Goal: Task Accomplishment & Management: Manage account settings

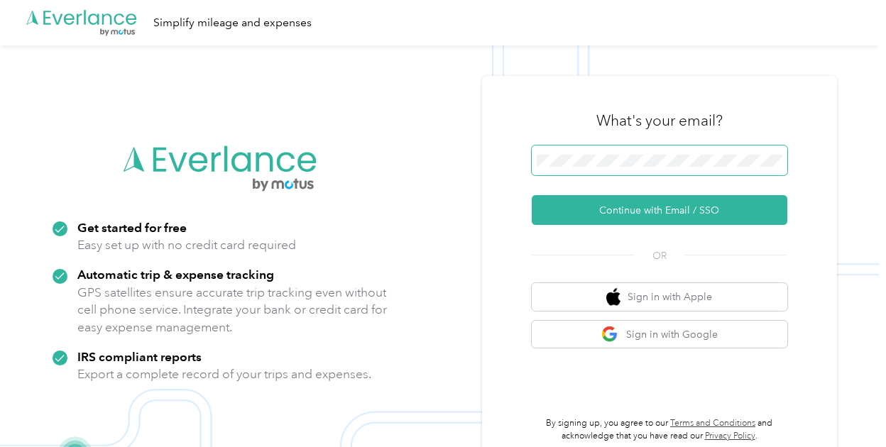
click at [576, 149] on span at bounding box center [660, 161] width 256 height 30
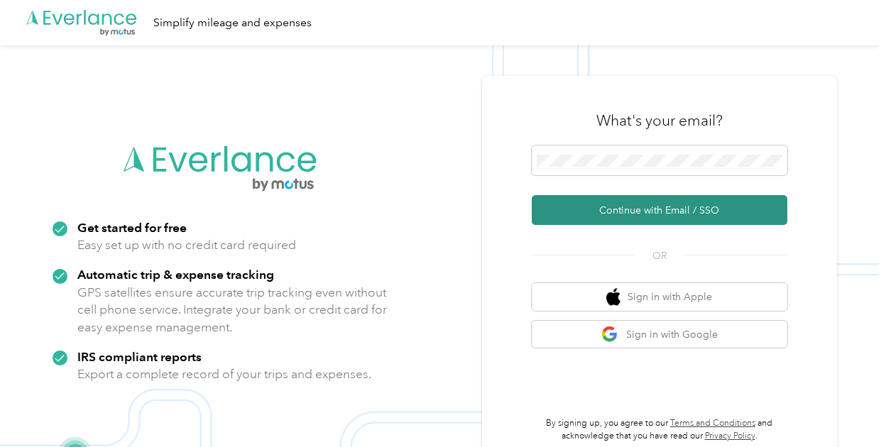
click at [615, 209] on button "Continue with Email / SSO" at bounding box center [660, 210] width 256 height 30
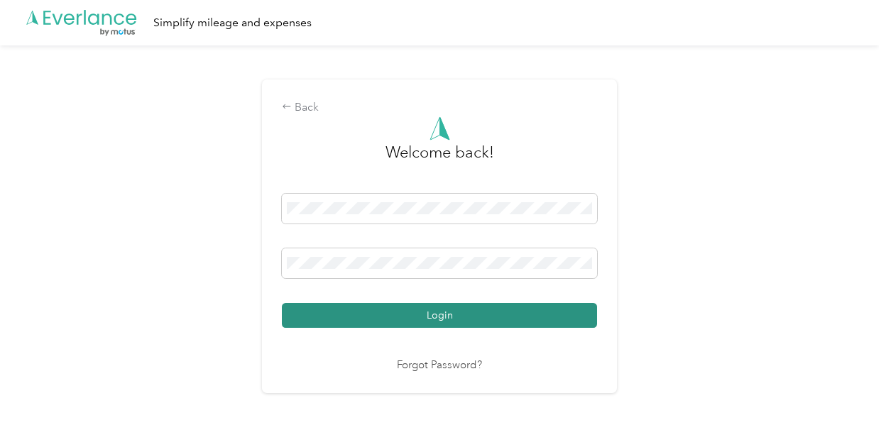
click at [430, 314] on button "Login" at bounding box center [439, 315] width 315 height 25
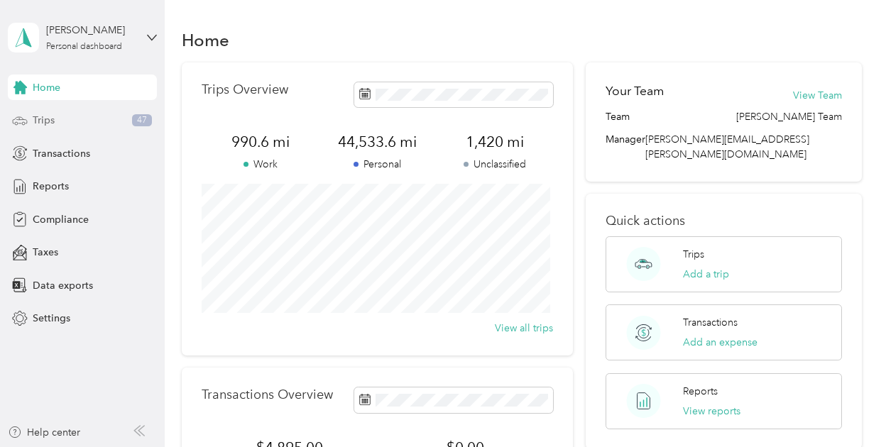
click at [35, 116] on span "Trips" at bounding box center [44, 120] width 22 height 15
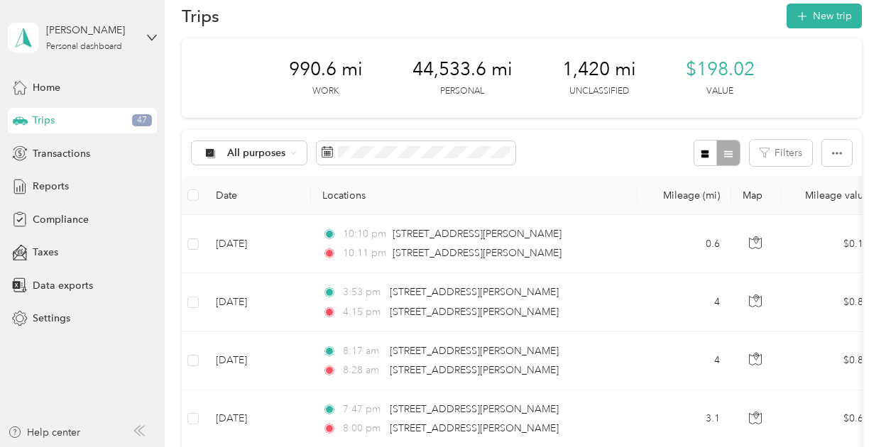
scroll to position [26, 0]
click at [700, 158] on button "button" at bounding box center [705, 151] width 24 height 26
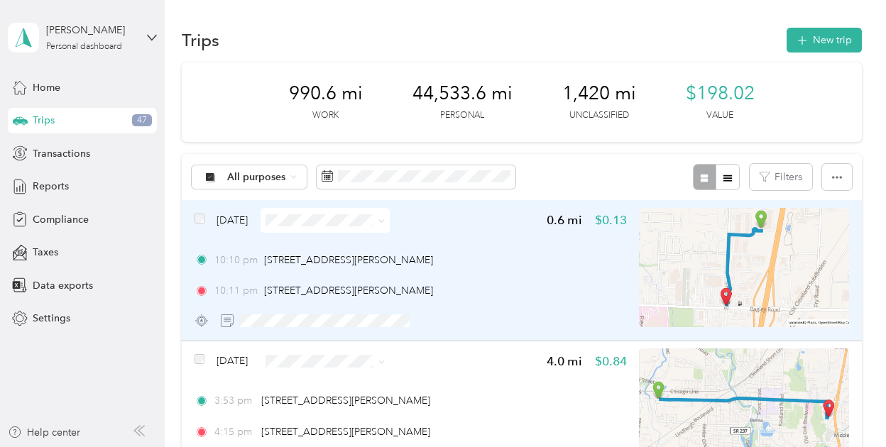
click at [385, 221] on icon at bounding box center [381, 221] width 6 height 6
click at [368, 265] on span "Personal" at bounding box center [359, 270] width 84 height 15
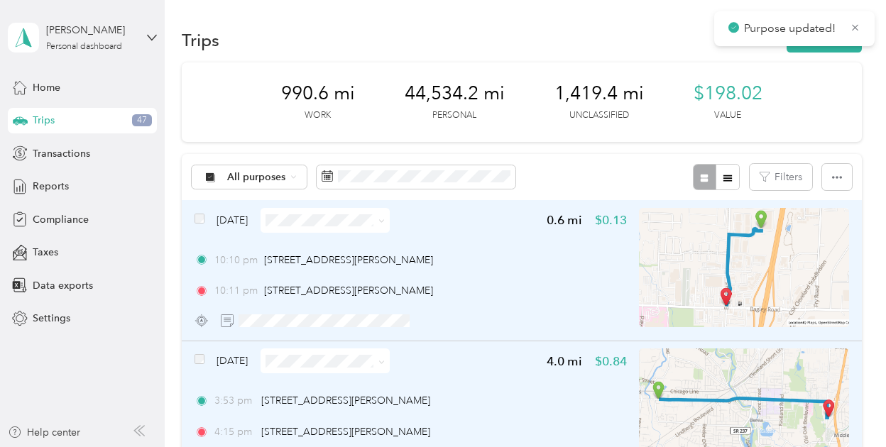
click at [385, 366] on span at bounding box center [381, 361] width 6 height 12
click at [385, 361] on icon at bounding box center [381, 362] width 6 height 6
click at [371, 410] on span "Personal" at bounding box center [359, 412] width 84 height 15
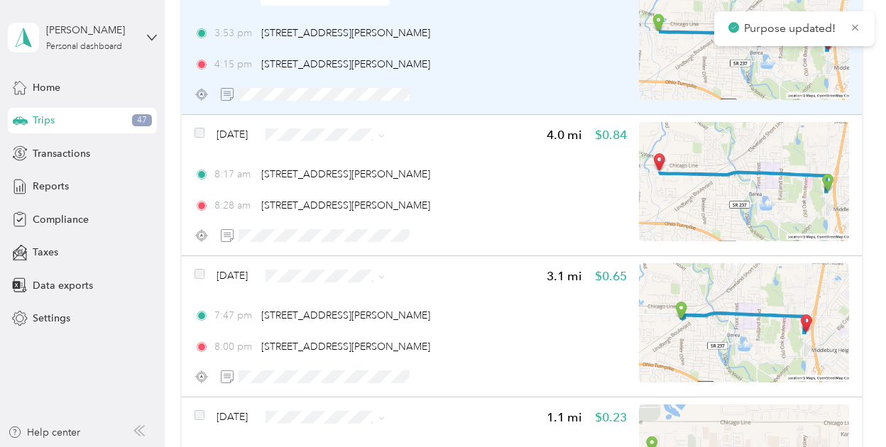
scroll to position [376, 0]
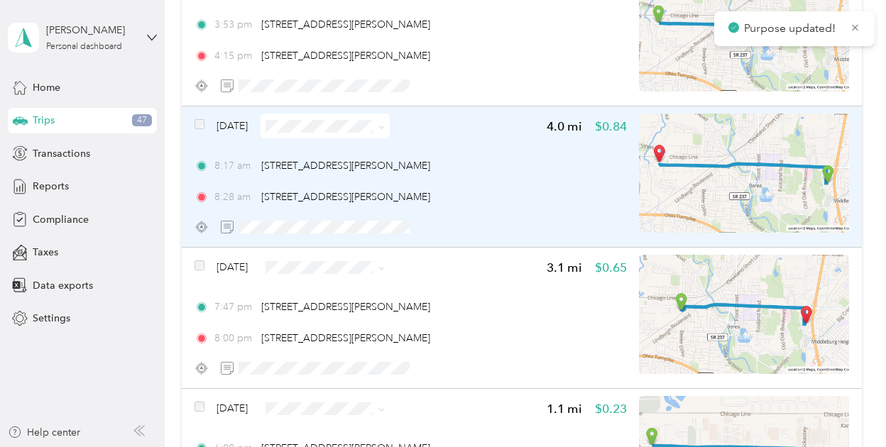
click at [383, 126] on icon at bounding box center [381, 127] width 4 height 3
click at [386, 174] on span "Personal" at bounding box center [359, 177] width 84 height 15
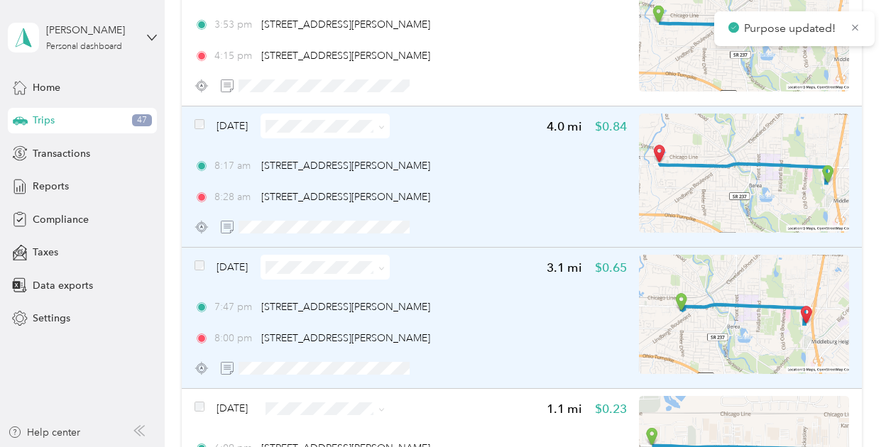
click at [385, 268] on icon at bounding box center [381, 268] width 6 height 6
click at [380, 313] on span "Personal" at bounding box center [359, 318] width 84 height 15
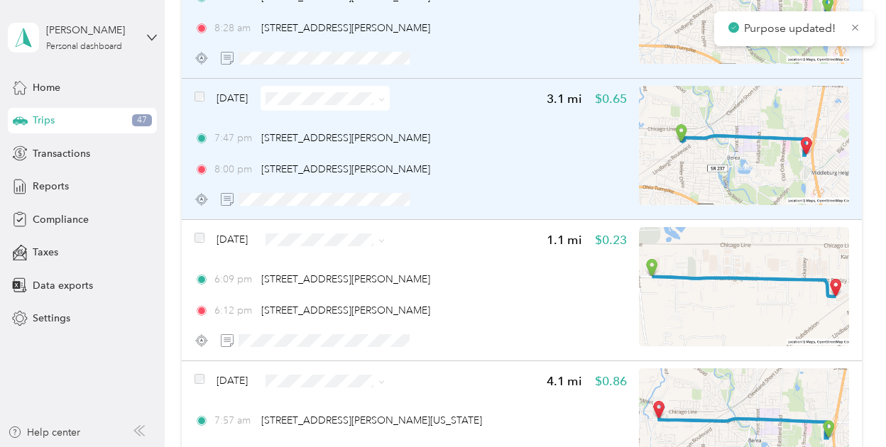
scroll to position [554, 0]
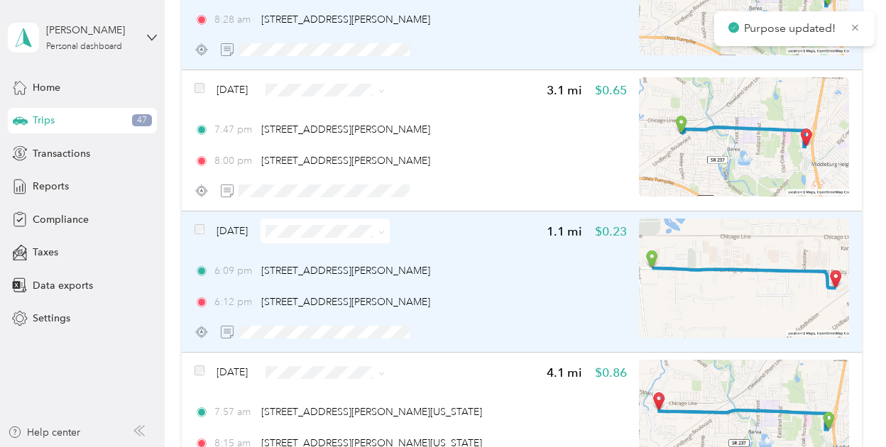
click at [385, 232] on icon at bounding box center [381, 232] width 6 height 6
click at [373, 285] on li "Personal" at bounding box center [345, 279] width 129 height 25
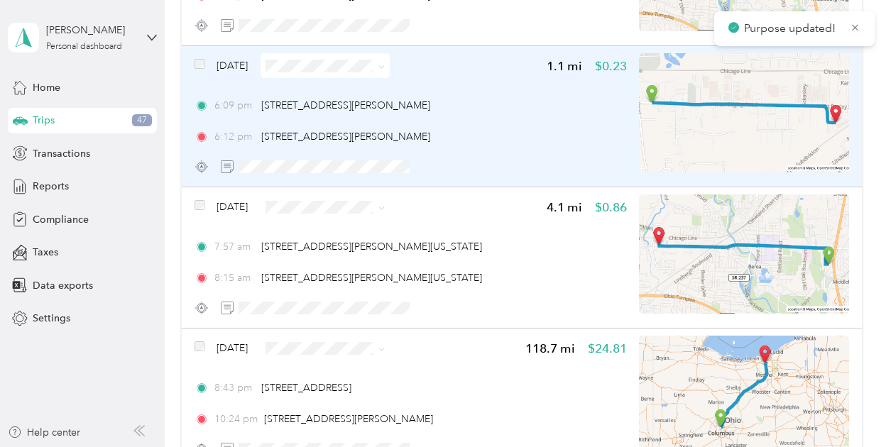
scroll to position [720, 0]
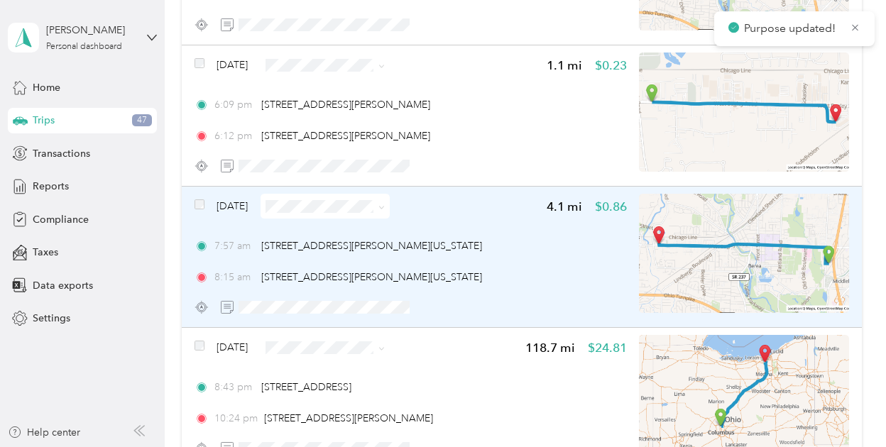
click at [385, 207] on icon at bounding box center [381, 207] width 6 height 6
click at [378, 256] on span "Personal" at bounding box center [359, 257] width 84 height 15
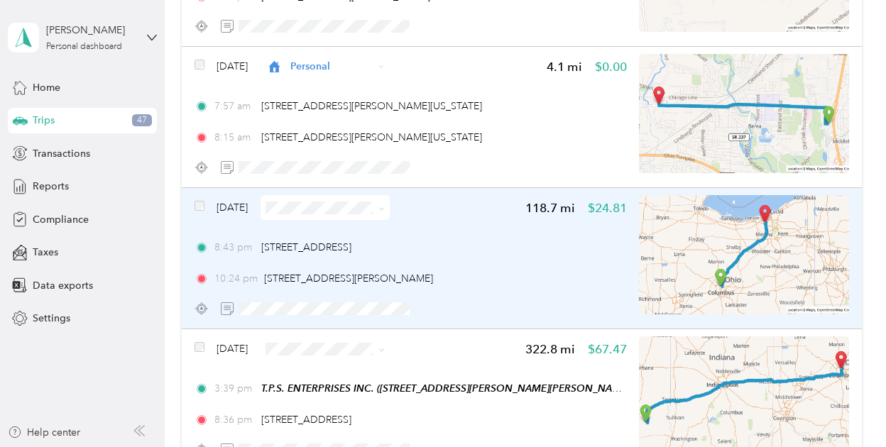
click at [385, 208] on icon at bounding box center [381, 209] width 6 height 6
click at [378, 259] on li "Personal" at bounding box center [352, 258] width 129 height 25
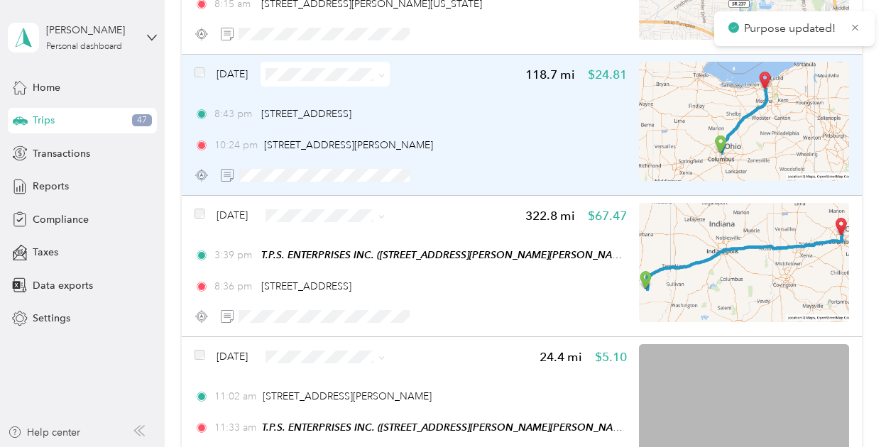
scroll to position [994, 0]
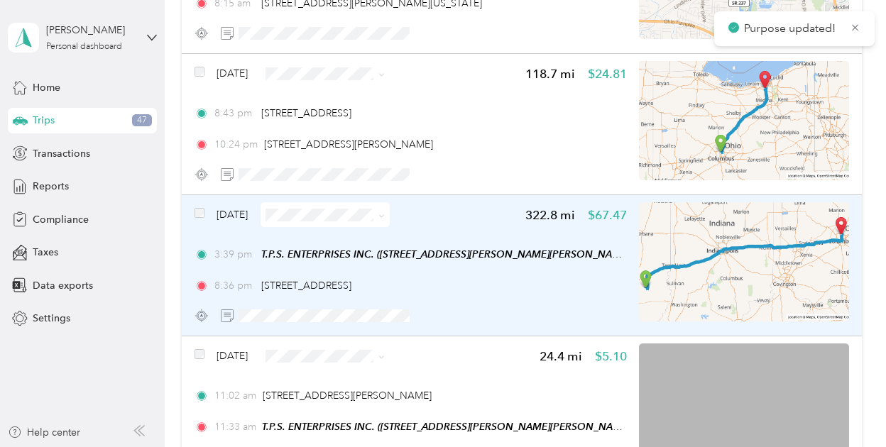
click at [385, 213] on icon at bounding box center [381, 216] width 6 height 6
click at [395, 261] on span "Personal" at bounding box center [365, 265] width 84 height 15
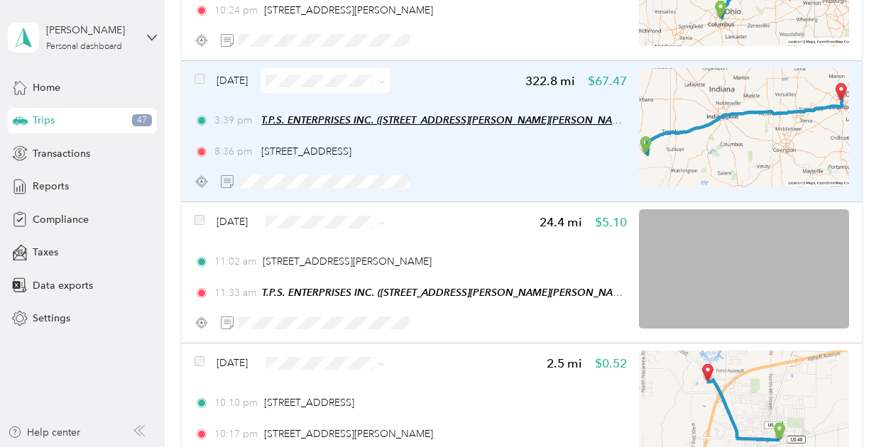
scroll to position [1129, 0]
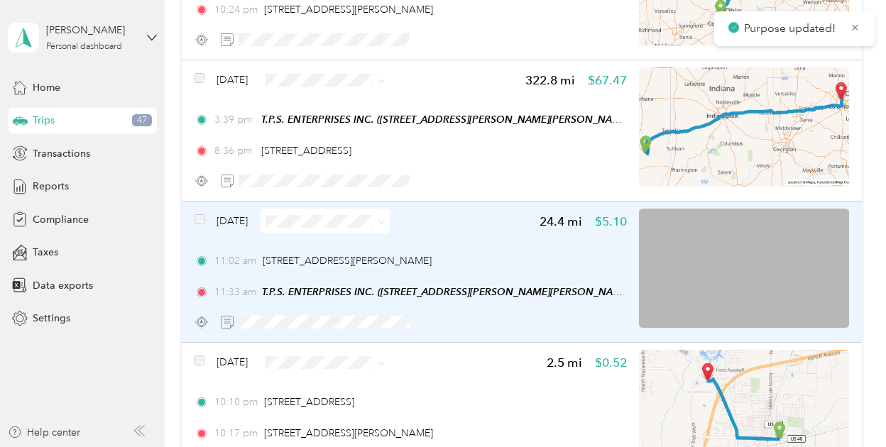
click at [385, 223] on icon at bounding box center [381, 222] width 6 height 6
click at [395, 272] on li "Personal" at bounding box center [352, 268] width 129 height 25
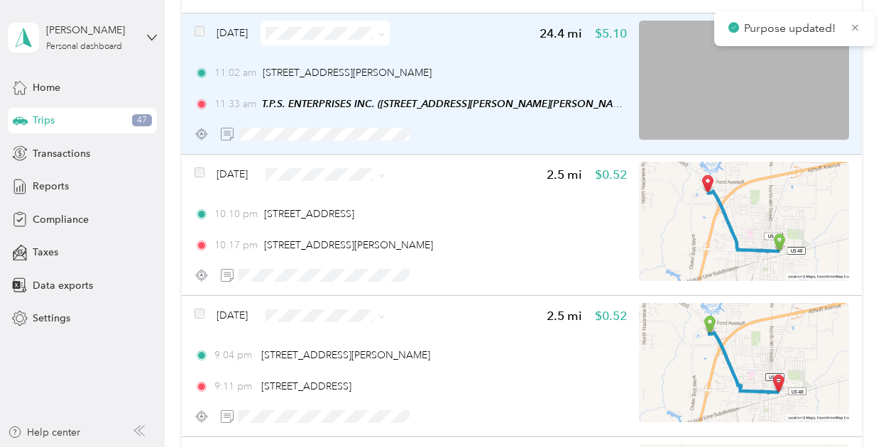
scroll to position [1317, 0]
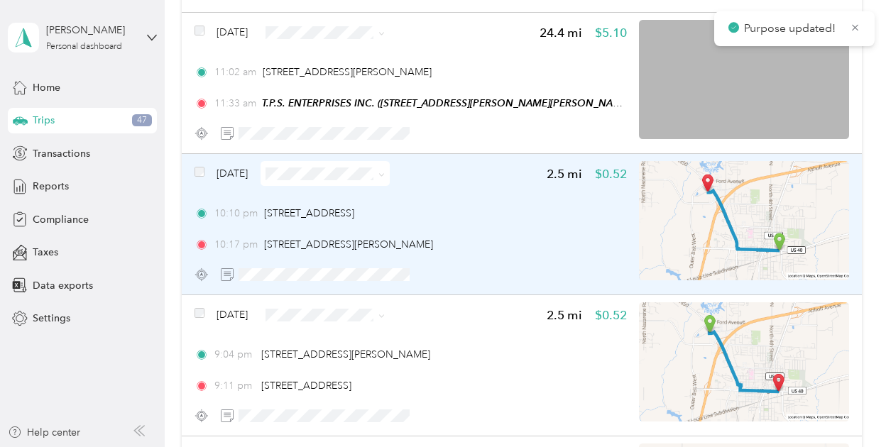
click at [385, 174] on icon at bounding box center [381, 175] width 6 height 6
click at [400, 216] on li "Personal" at bounding box center [352, 224] width 129 height 25
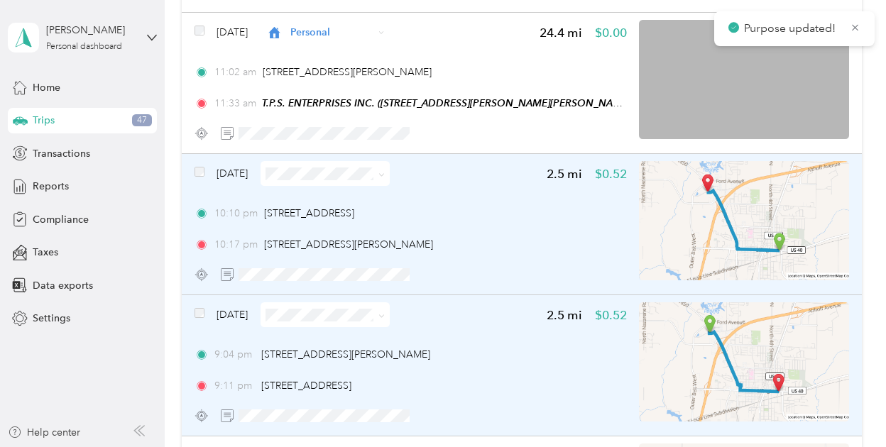
click at [385, 313] on icon at bounding box center [381, 316] width 6 height 6
click at [375, 363] on span "Personal" at bounding box center [365, 361] width 84 height 15
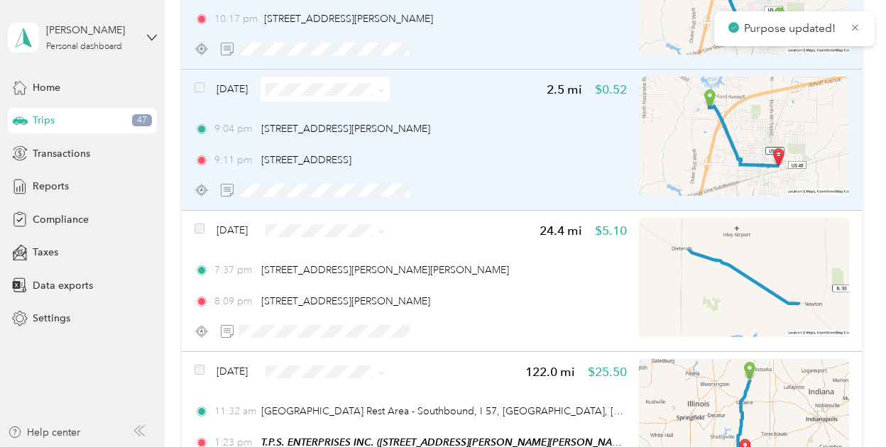
scroll to position [1552, 0]
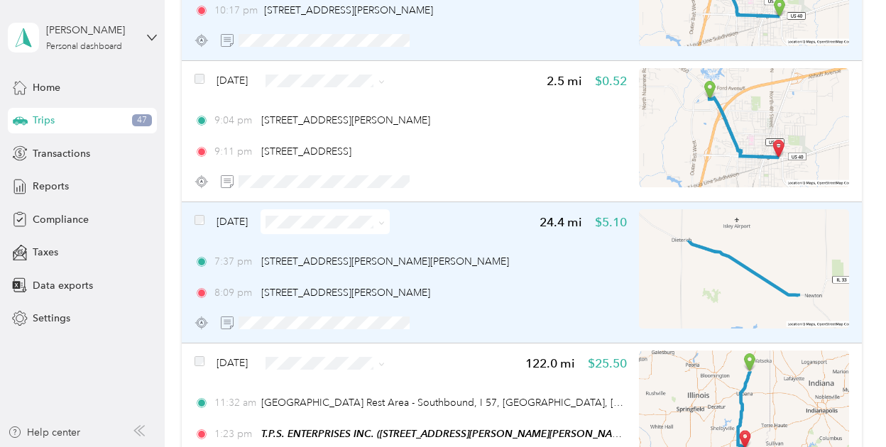
click at [385, 221] on icon at bounding box center [381, 223] width 6 height 6
click at [385, 282] on body "Karl A. Englund Personal dashboard Home Trips 47 Transactions Reports Complianc…" at bounding box center [439, 223] width 879 height 447
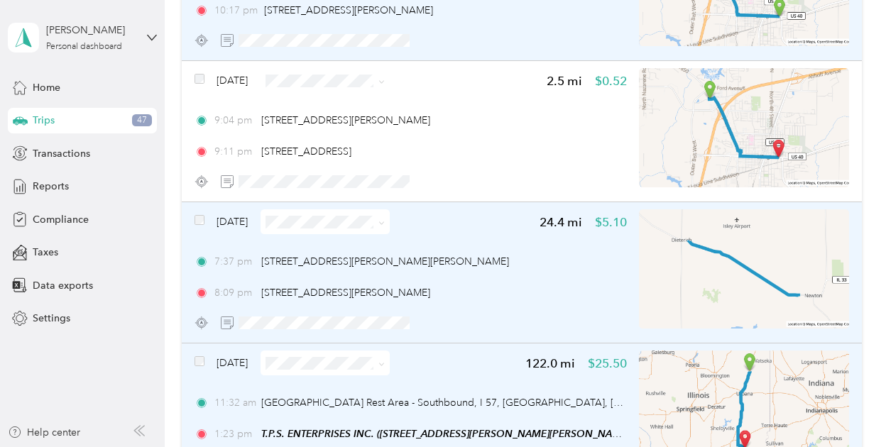
click at [385, 363] on span at bounding box center [378, 363] width 11 height 15
click at [383, 364] on icon at bounding box center [381, 364] width 4 height 3
click at [382, 407] on span "Personal" at bounding box center [365, 414] width 84 height 15
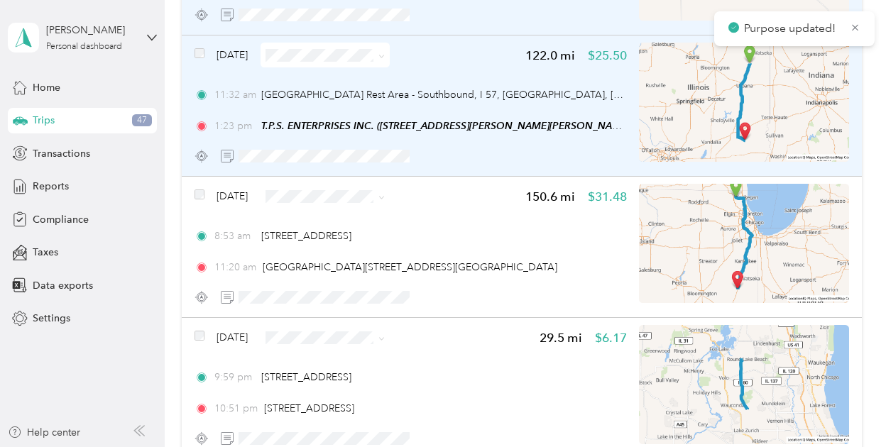
scroll to position [1860, 0]
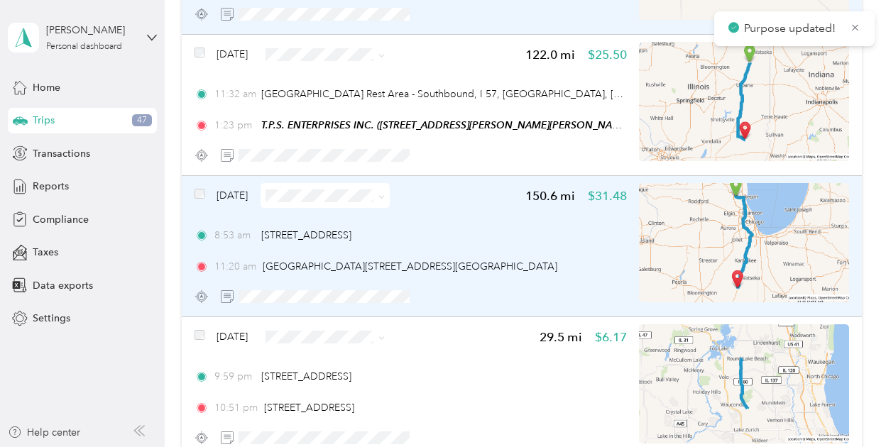
click at [385, 194] on icon at bounding box center [381, 197] width 6 height 6
click at [386, 242] on span "Personal" at bounding box center [365, 245] width 84 height 15
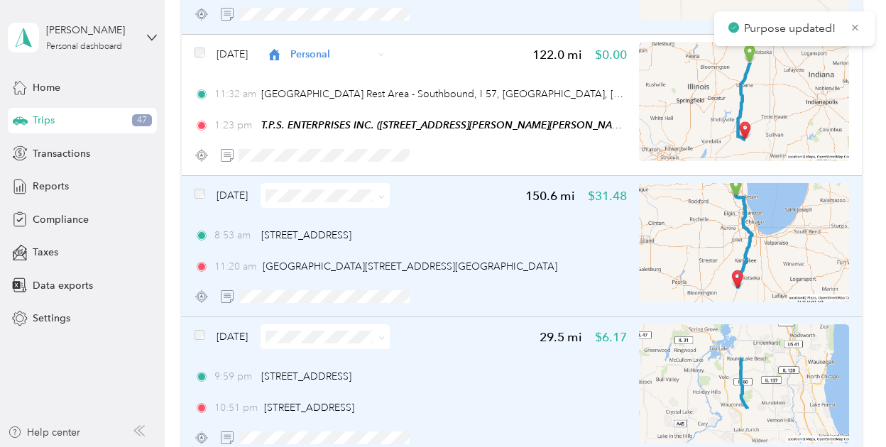
click at [385, 335] on icon at bounding box center [381, 338] width 6 height 6
click at [390, 384] on span "Personal" at bounding box center [365, 387] width 84 height 15
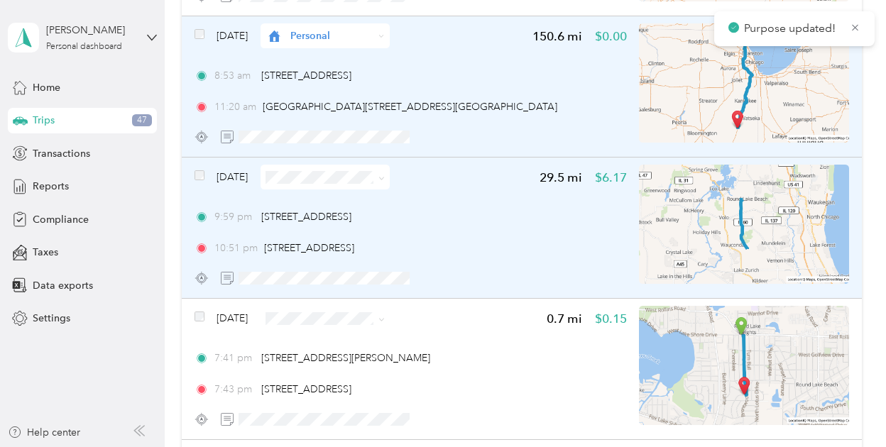
scroll to position [2022, 0]
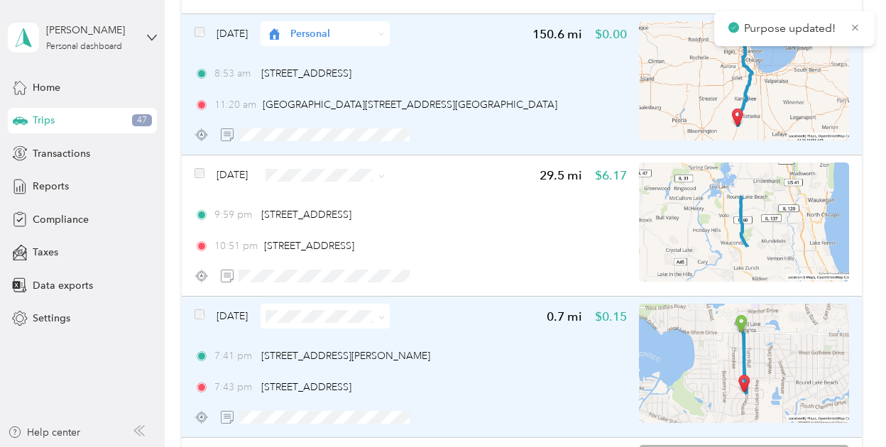
click at [385, 314] on icon at bounding box center [381, 317] width 6 height 6
click at [389, 362] on span "Personal" at bounding box center [365, 366] width 84 height 15
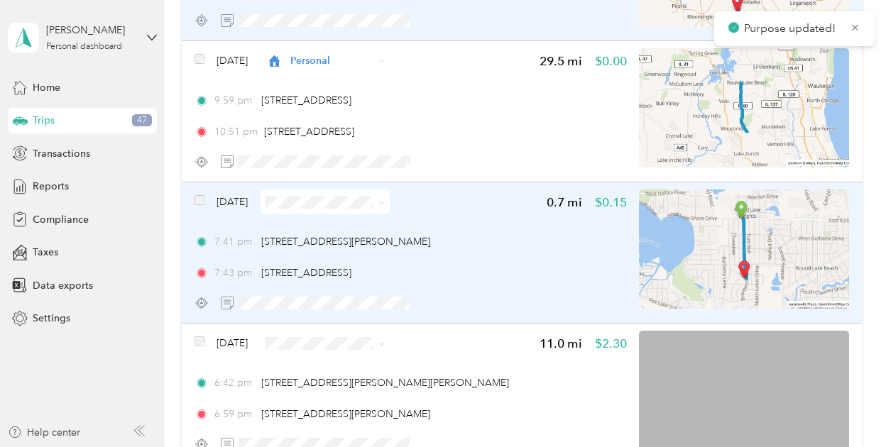
scroll to position [2159, 0]
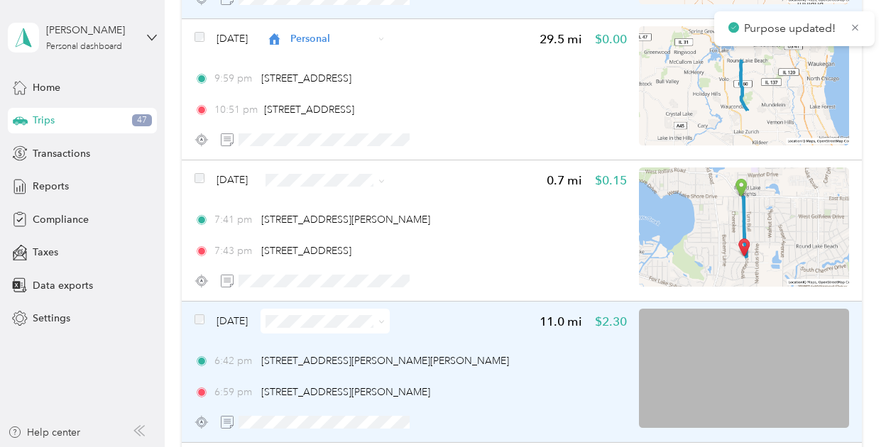
click at [385, 322] on span at bounding box center [378, 321] width 11 height 15
click at [385, 323] on icon at bounding box center [381, 322] width 6 height 6
click at [376, 374] on span "Personal" at bounding box center [365, 371] width 84 height 15
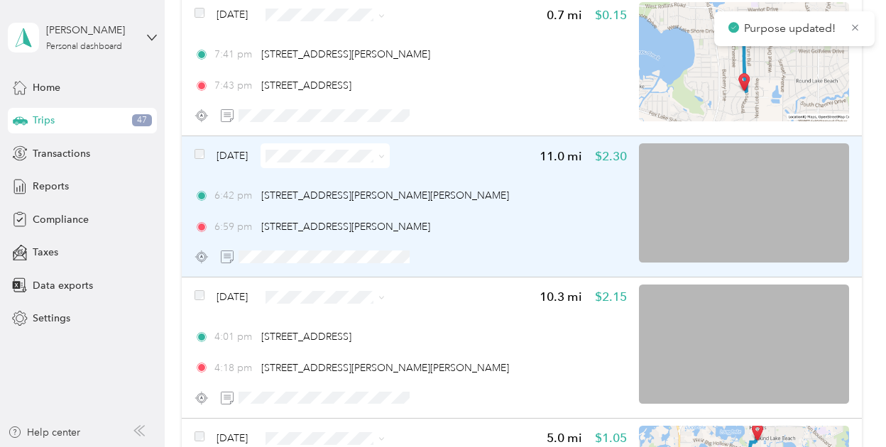
scroll to position [2325, 0]
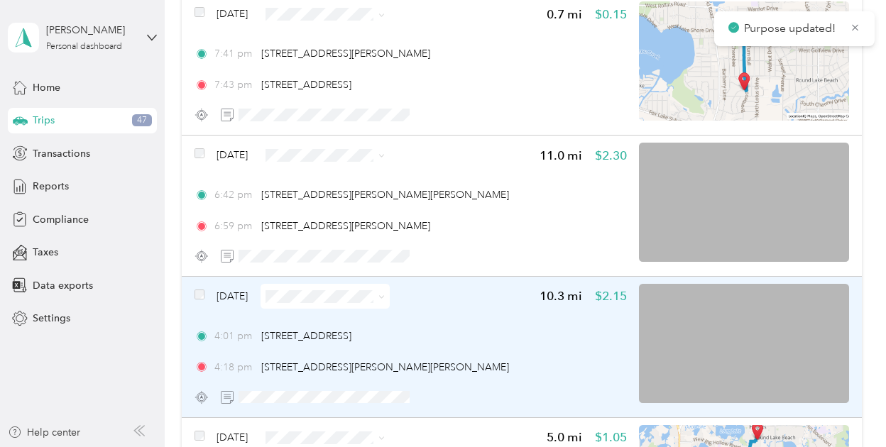
click at [385, 296] on icon at bounding box center [381, 297] width 6 height 6
click at [393, 339] on span "Personal" at bounding box center [365, 346] width 84 height 15
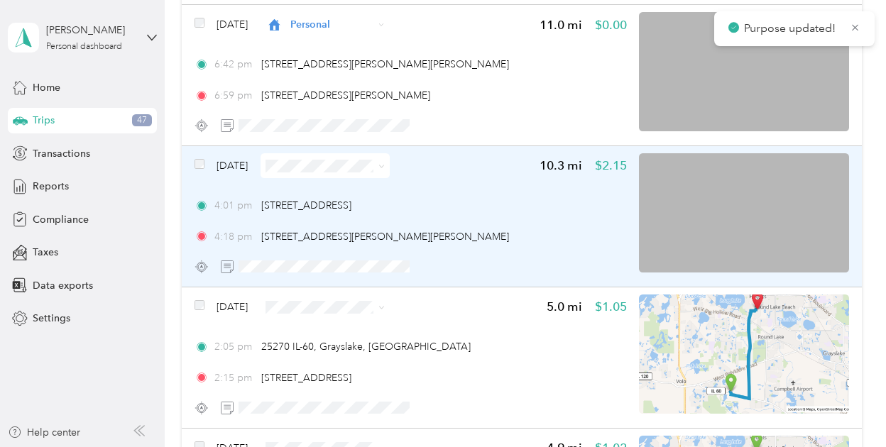
scroll to position [2457, 0]
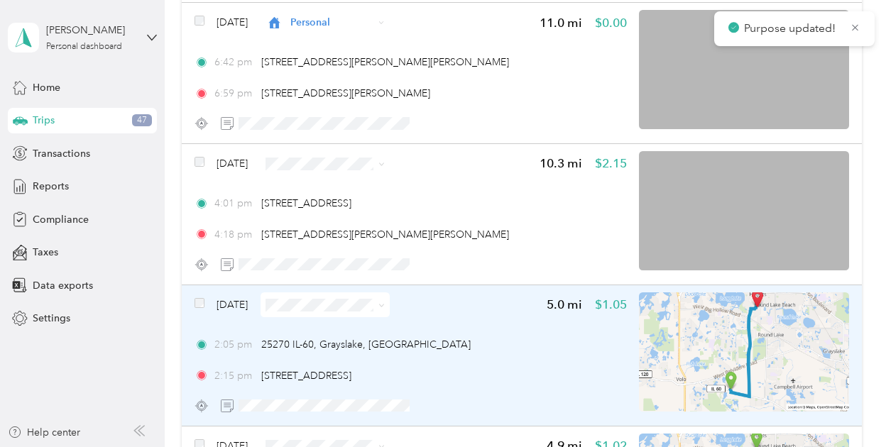
click at [385, 305] on icon at bounding box center [381, 305] width 6 height 6
click at [379, 352] on span "Personal" at bounding box center [365, 356] width 84 height 15
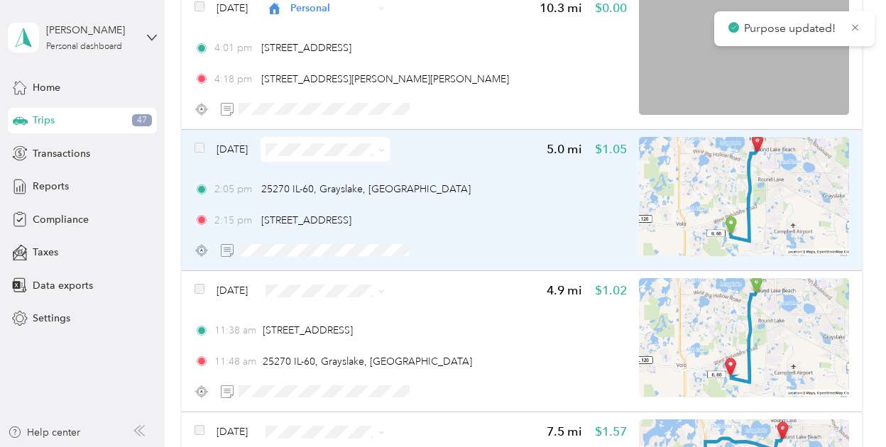
scroll to position [2614, 0]
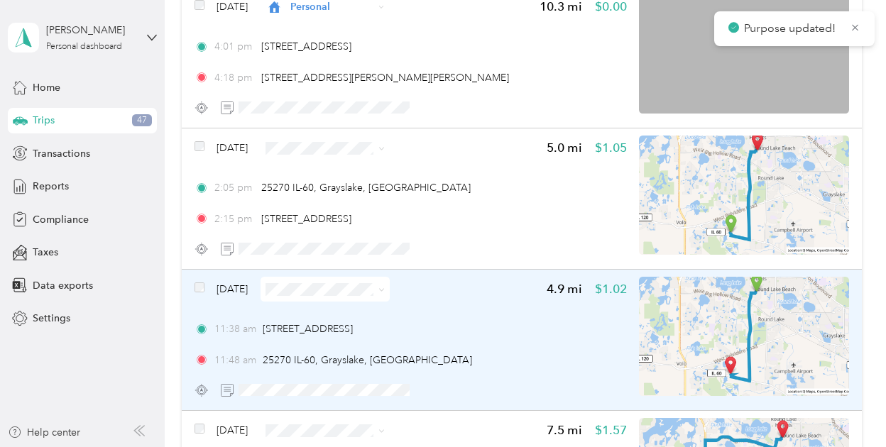
click at [385, 288] on icon at bounding box center [381, 290] width 6 height 6
click at [401, 329] on li "Personal" at bounding box center [352, 339] width 129 height 25
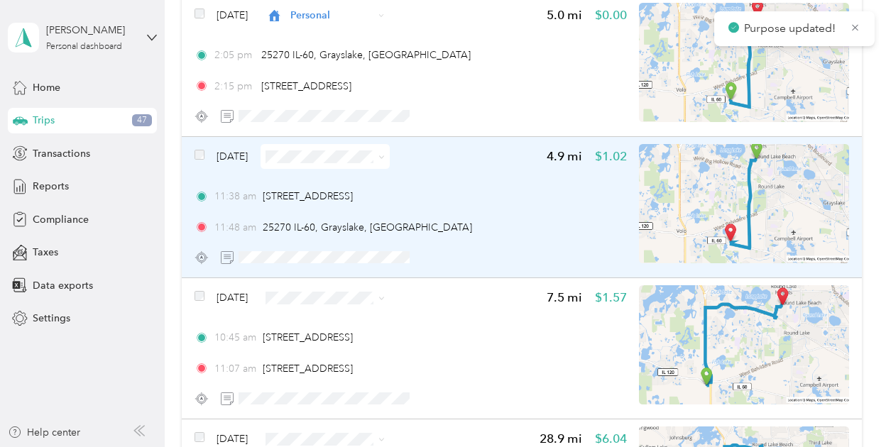
scroll to position [2748, 0]
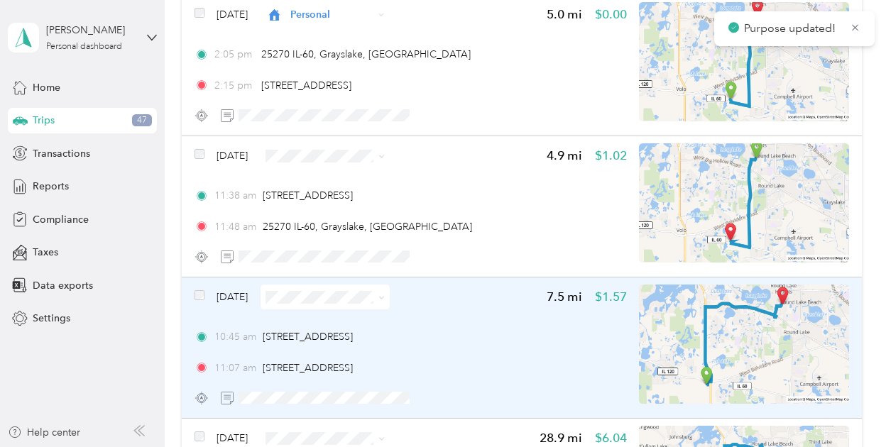
click at [385, 295] on icon at bounding box center [381, 298] width 6 height 6
click at [396, 341] on span "Personal" at bounding box center [365, 347] width 84 height 15
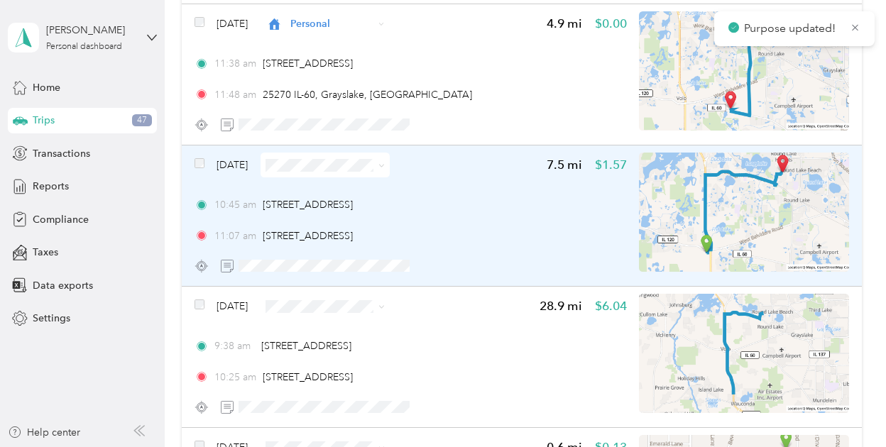
scroll to position [2881, 0]
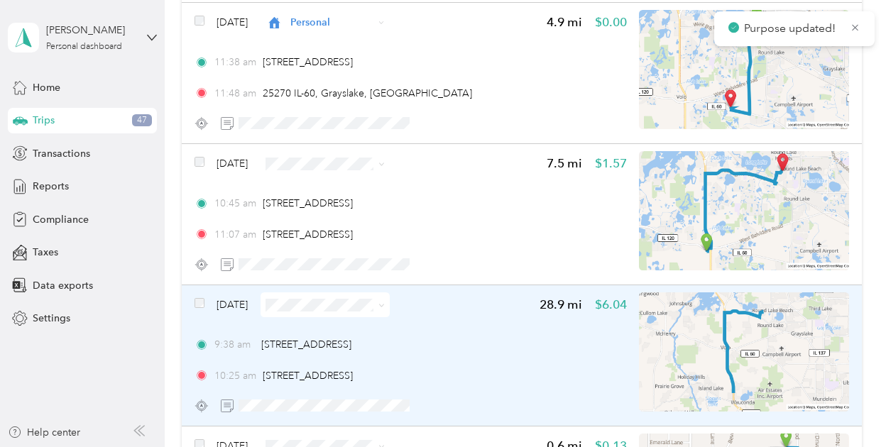
click at [383, 306] on icon at bounding box center [381, 306] width 4 height 3
click at [383, 354] on span "Personal" at bounding box center [365, 355] width 84 height 15
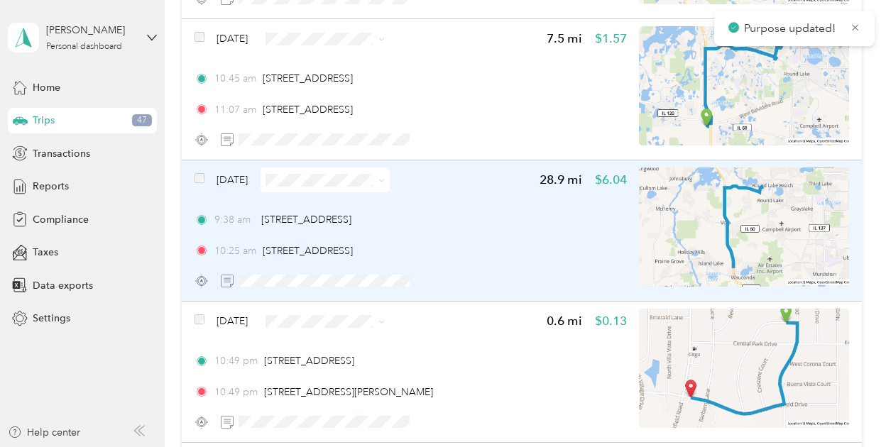
scroll to position [3008, 0]
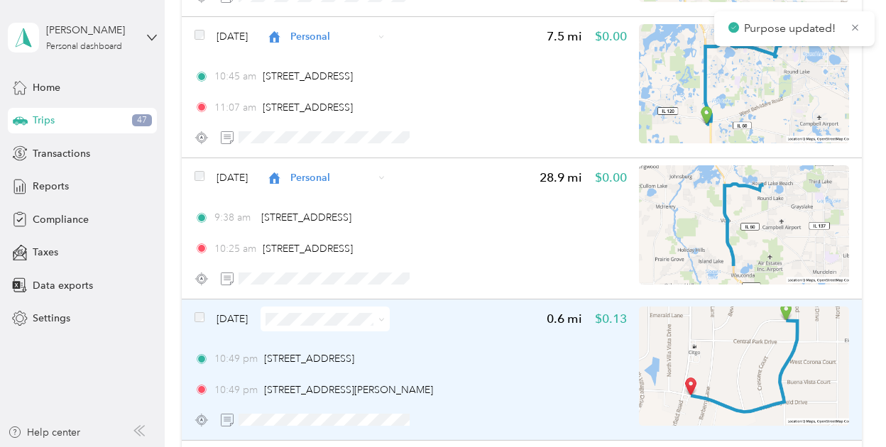
click at [383, 320] on icon at bounding box center [381, 320] width 4 height 3
click at [390, 374] on li "Personal" at bounding box center [352, 369] width 129 height 25
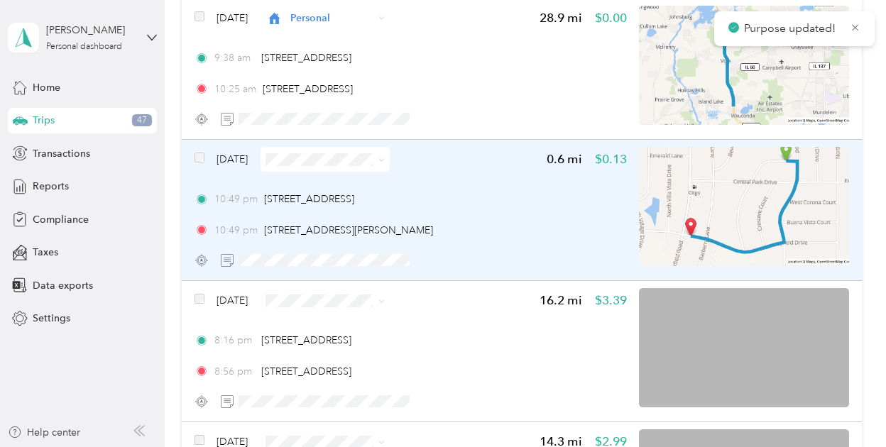
scroll to position [3170, 0]
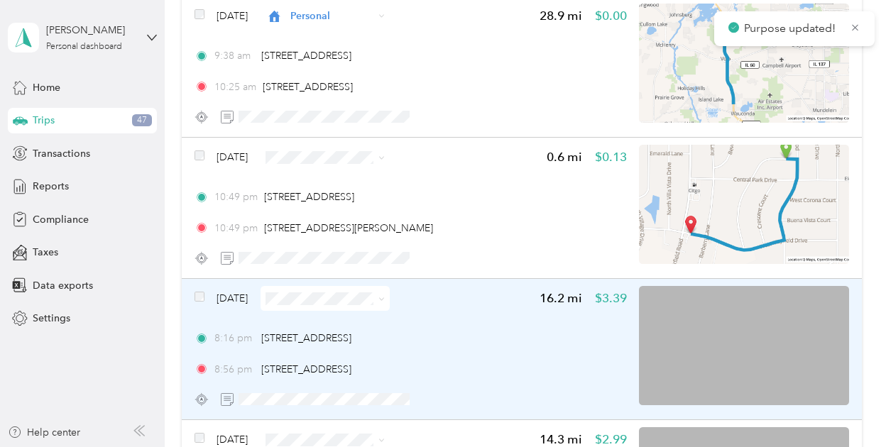
click at [385, 301] on icon at bounding box center [381, 299] width 6 height 6
click at [383, 344] on span "Personal" at bounding box center [365, 349] width 84 height 15
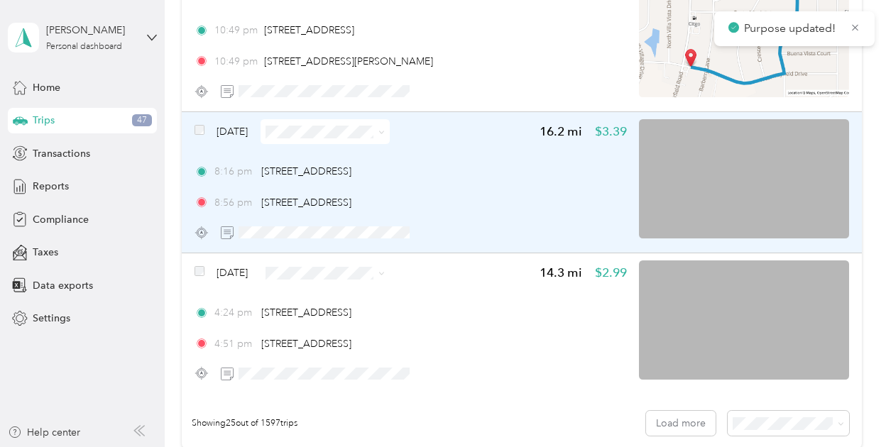
scroll to position [3339, 0]
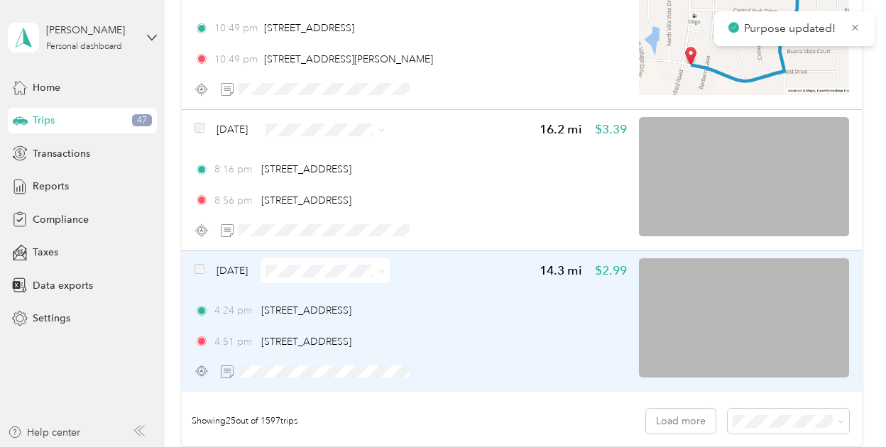
click at [385, 271] on span at bounding box center [378, 270] width 11 height 15
click at [385, 271] on icon at bounding box center [381, 271] width 6 height 6
click at [376, 322] on span "Personal" at bounding box center [365, 321] width 84 height 15
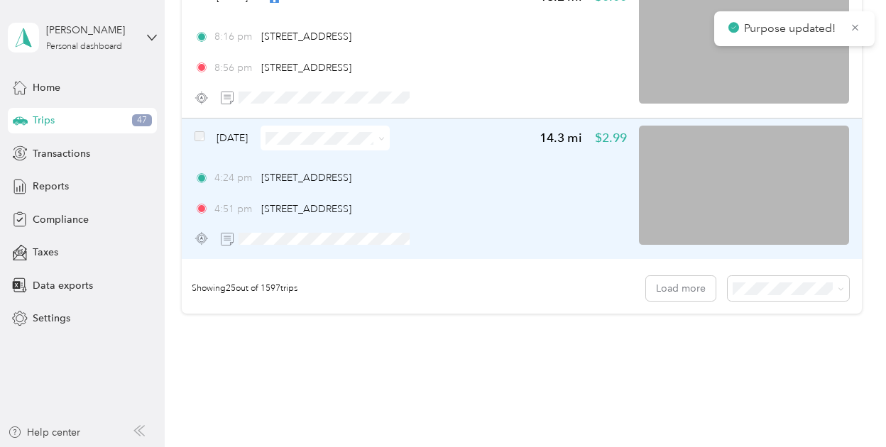
scroll to position [3473, 0]
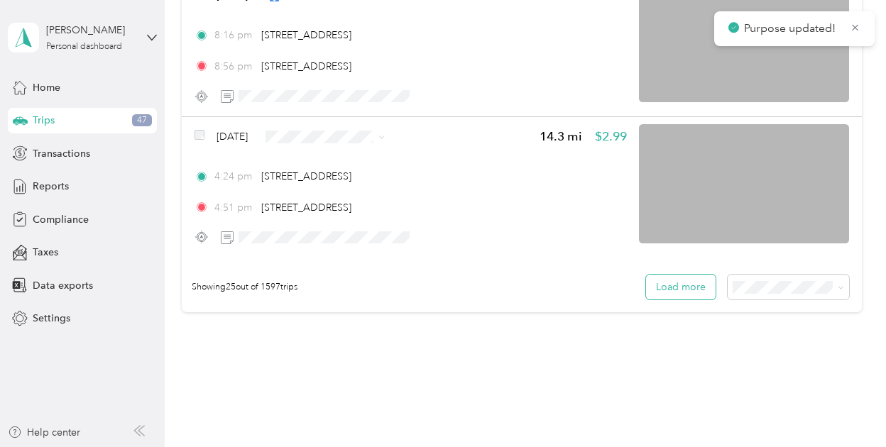
click at [662, 282] on button "Load more" at bounding box center [681, 287] width 70 height 25
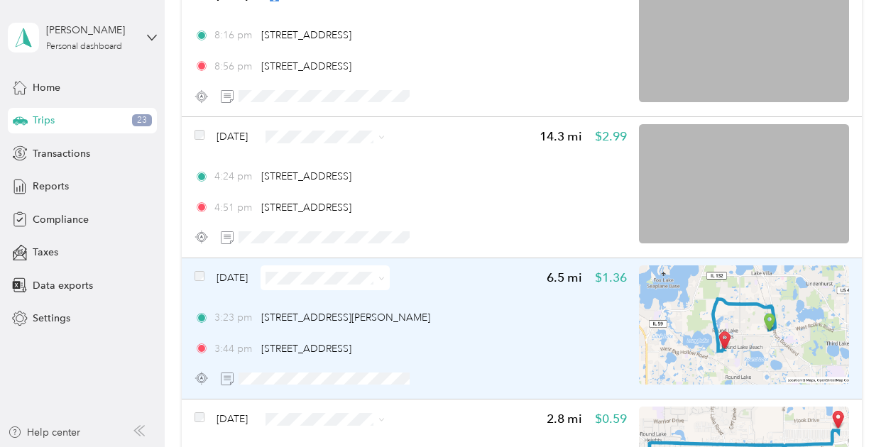
click at [385, 276] on icon at bounding box center [381, 278] width 6 height 6
click at [388, 323] on span "Personal" at bounding box center [365, 328] width 84 height 15
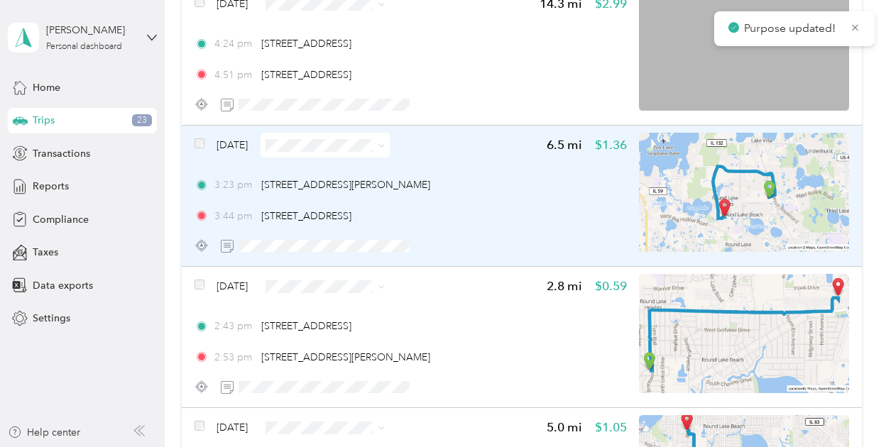
scroll to position [3607, 0]
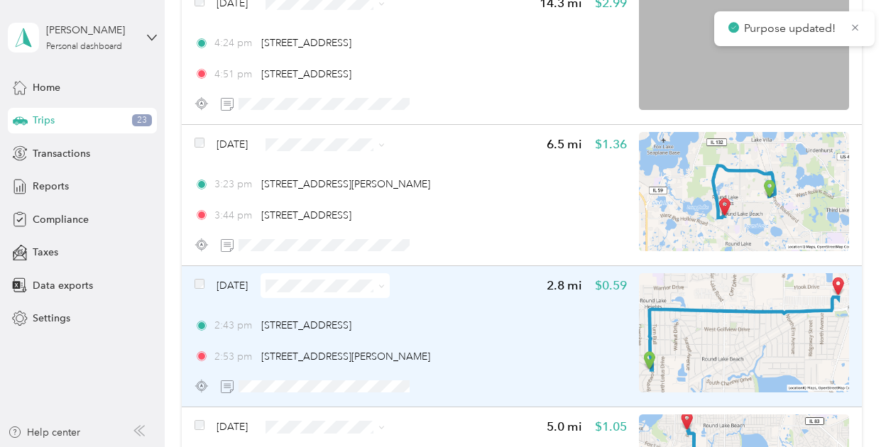
click at [383, 287] on icon at bounding box center [381, 286] width 4 height 3
click at [396, 332] on span "Personal" at bounding box center [365, 336] width 84 height 15
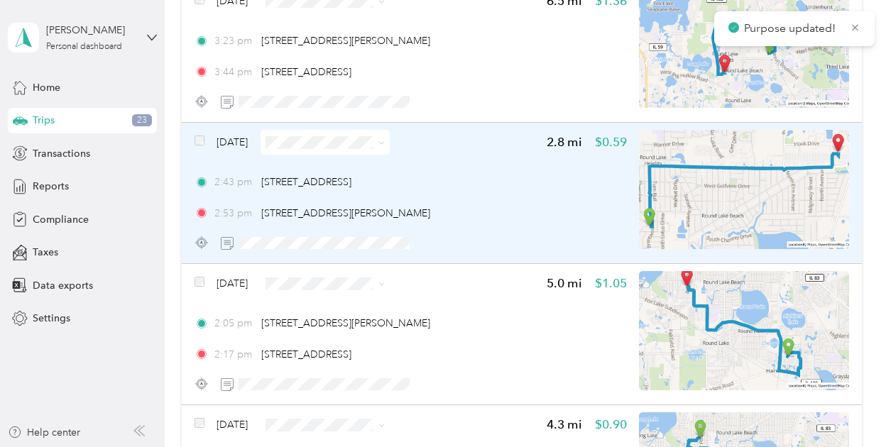
scroll to position [3751, 0]
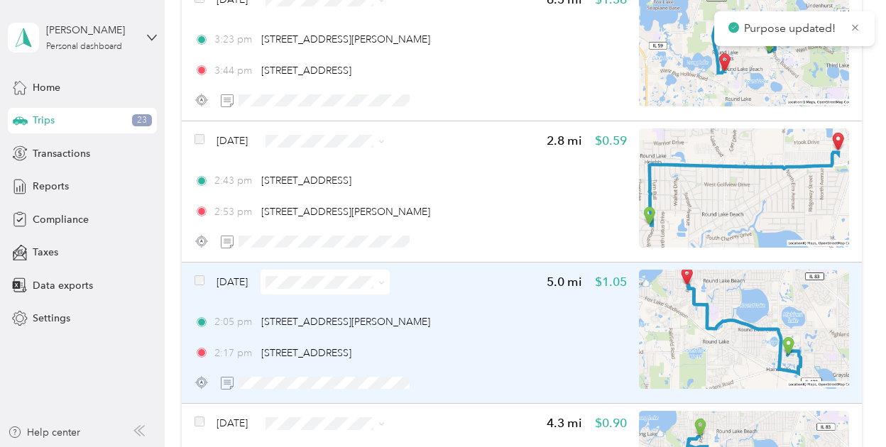
click at [385, 283] on icon at bounding box center [381, 283] width 6 height 6
click at [384, 330] on span "Personal" at bounding box center [365, 327] width 84 height 15
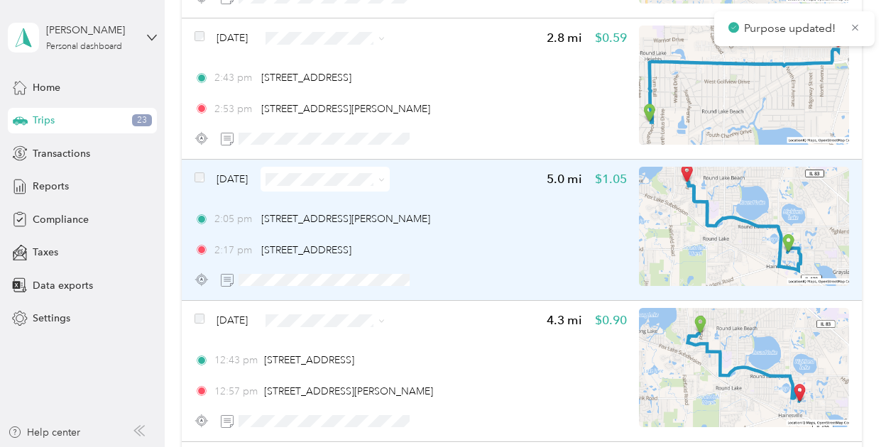
scroll to position [3878, 0]
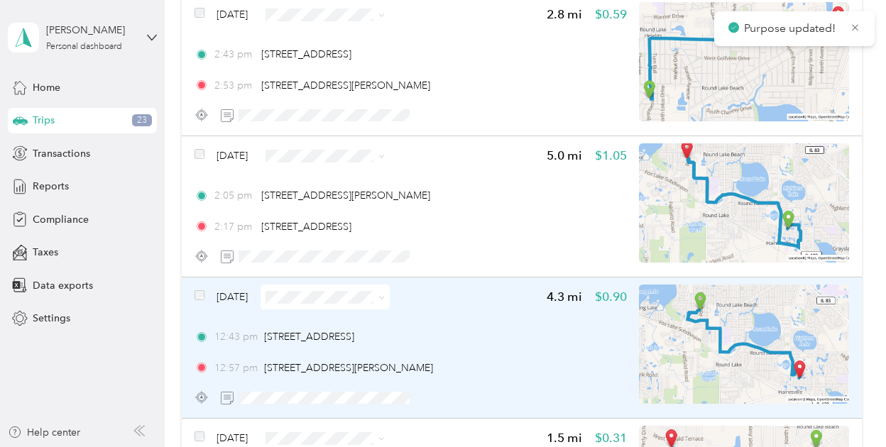
click at [385, 297] on icon at bounding box center [381, 298] width 6 height 6
click at [378, 344] on span "Personal" at bounding box center [365, 347] width 84 height 15
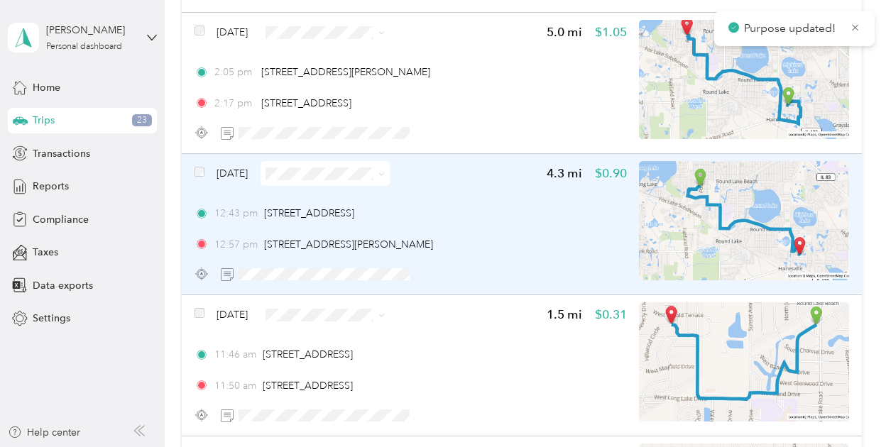
scroll to position [4004, 0]
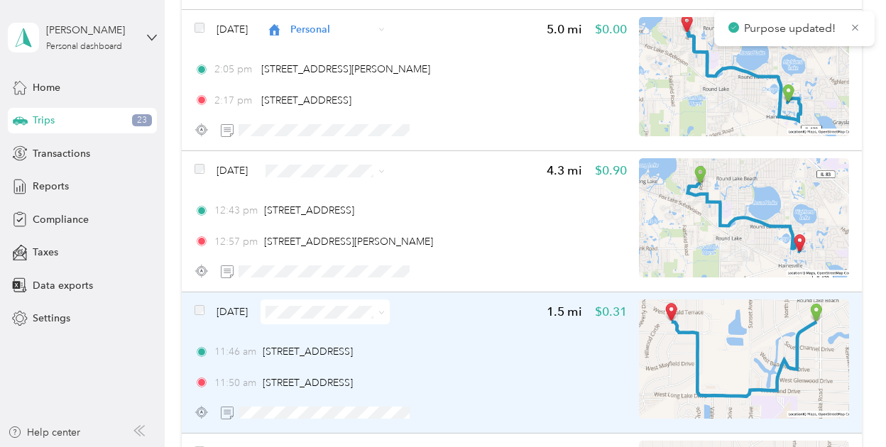
click at [385, 312] on icon at bounding box center [381, 312] width 6 height 6
click at [366, 352] on li "Personal" at bounding box center [352, 361] width 129 height 25
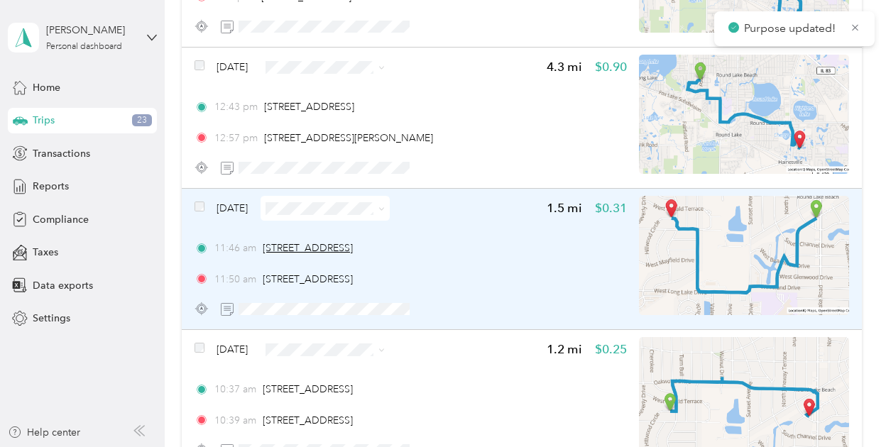
scroll to position [4149, 0]
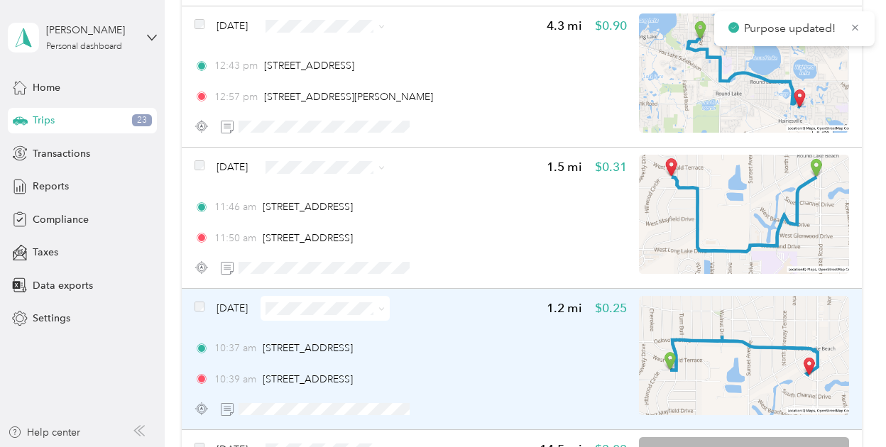
click at [385, 310] on icon at bounding box center [381, 309] width 6 height 6
click at [383, 357] on span "Personal" at bounding box center [365, 358] width 84 height 15
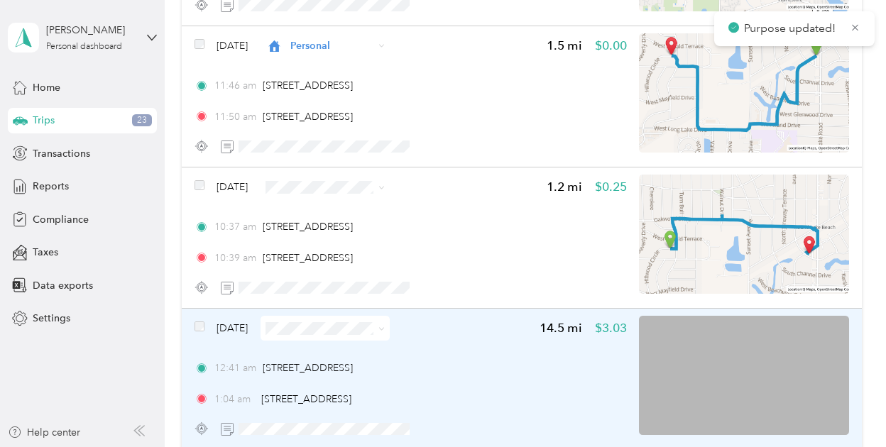
click at [385, 330] on icon at bounding box center [381, 329] width 6 height 6
click at [396, 383] on li "Personal" at bounding box center [352, 379] width 129 height 25
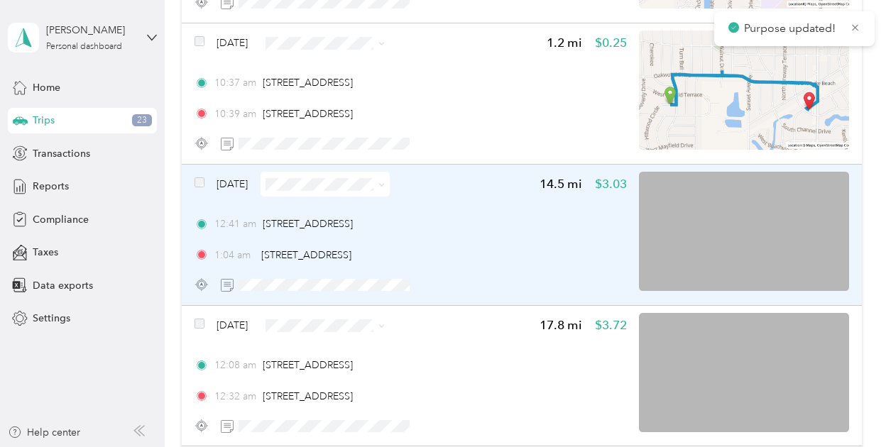
scroll to position [4415, 0]
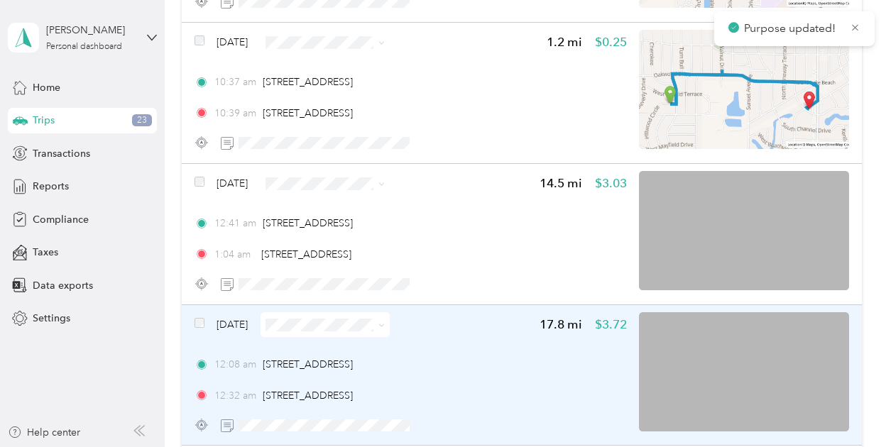
click at [385, 324] on icon at bounding box center [381, 325] width 6 height 6
click at [395, 376] on span "Personal" at bounding box center [365, 375] width 84 height 15
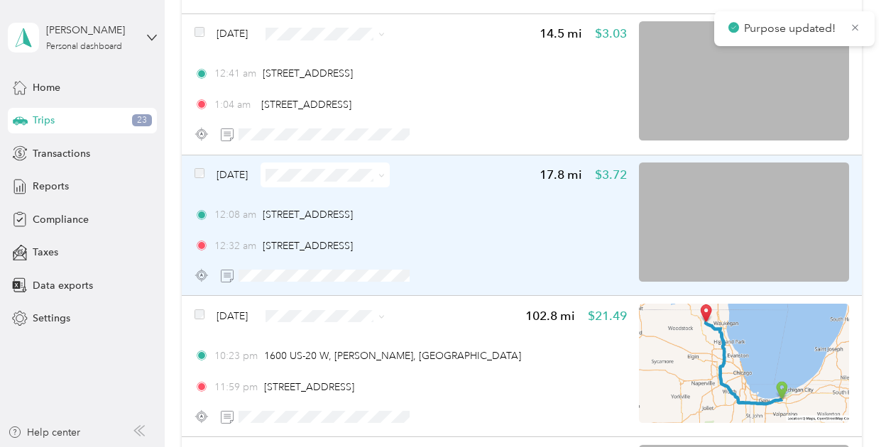
scroll to position [4565, 0]
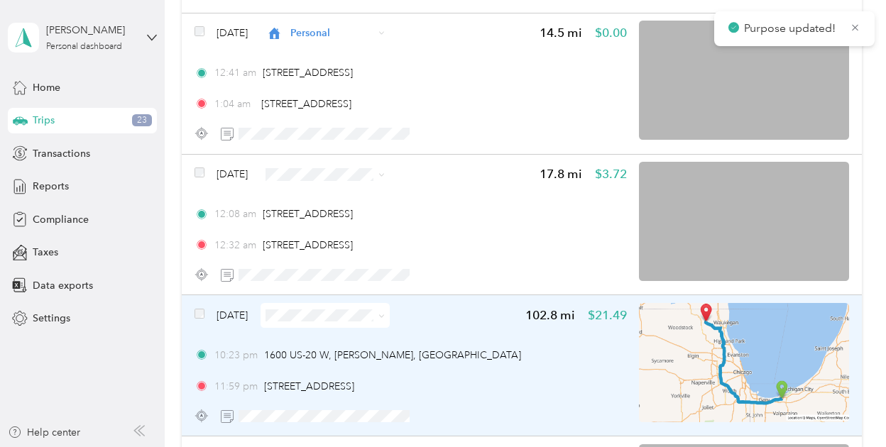
click at [385, 314] on icon at bounding box center [381, 316] width 6 height 6
click at [392, 361] on span "Personal" at bounding box center [365, 365] width 84 height 15
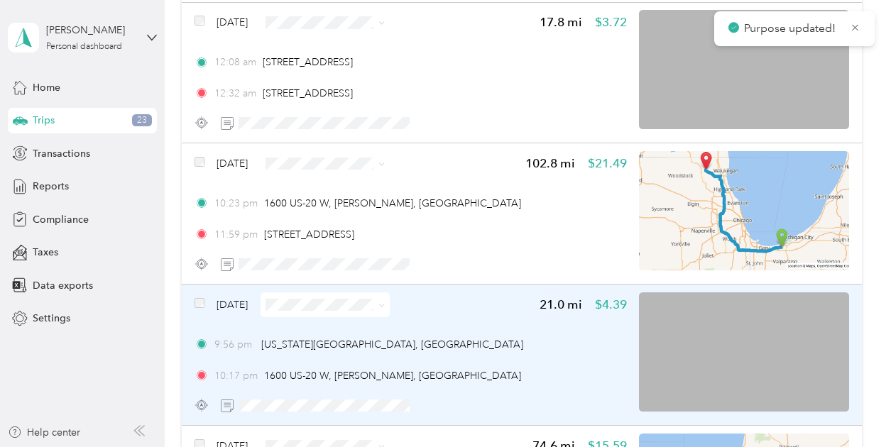
click at [385, 306] on icon at bounding box center [381, 305] width 6 height 6
click at [399, 349] on span "Personal" at bounding box center [365, 355] width 84 height 15
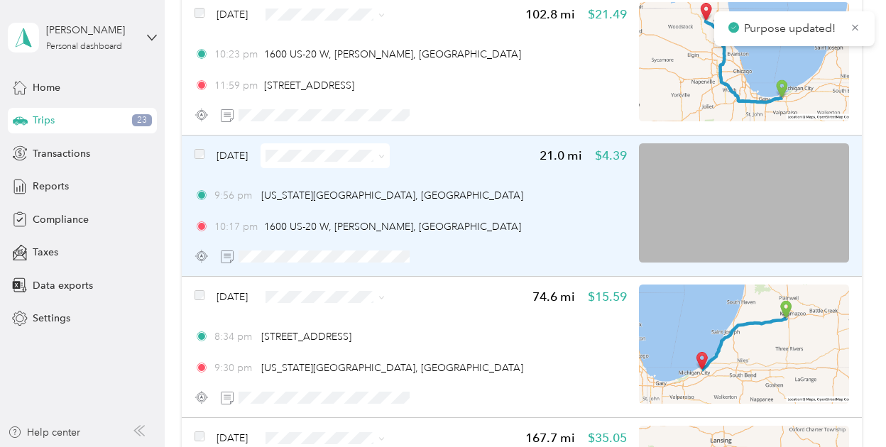
scroll to position [4867, 0]
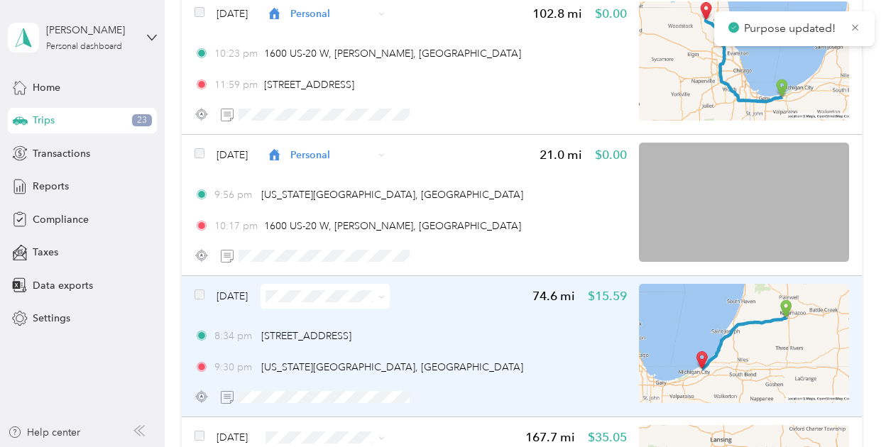
click at [385, 296] on icon at bounding box center [381, 297] width 6 height 6
click at [395, 339] on li "Personal" at bounding box center [352, 346] width 129 height 25
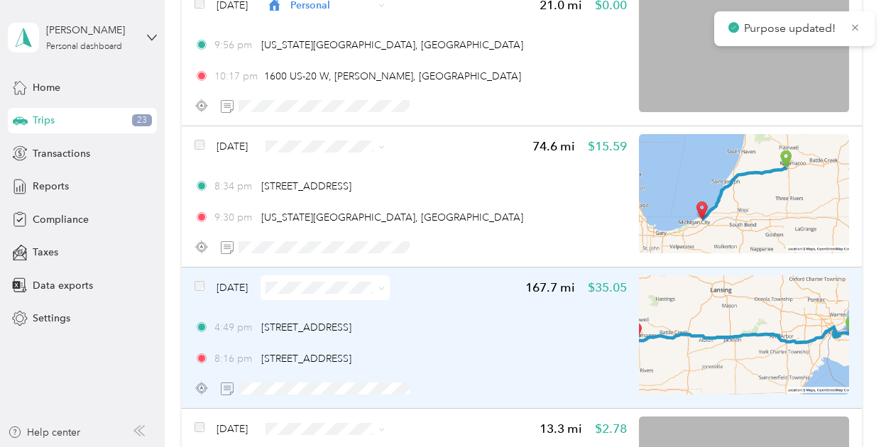
click at [385, 286] on icon at bounding box center [381, 288] width 6 height 6
click at [368, 344] on li "Personal" at bounding box center [352, 338] width 129 height 25
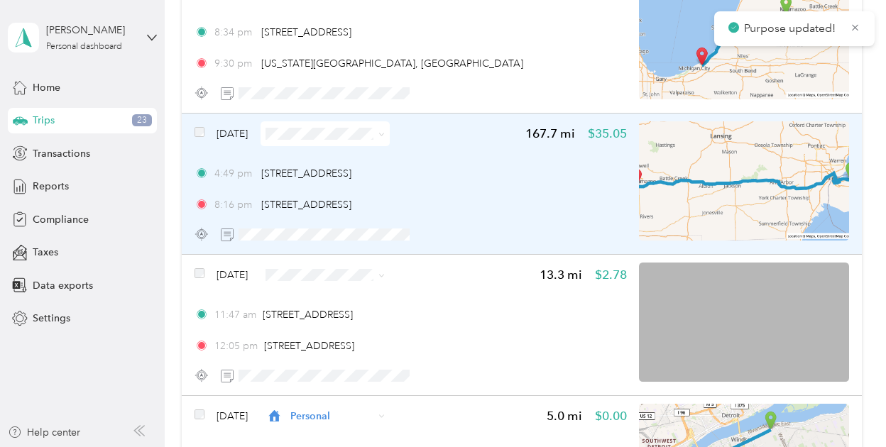
scroll to position [5174, 0]
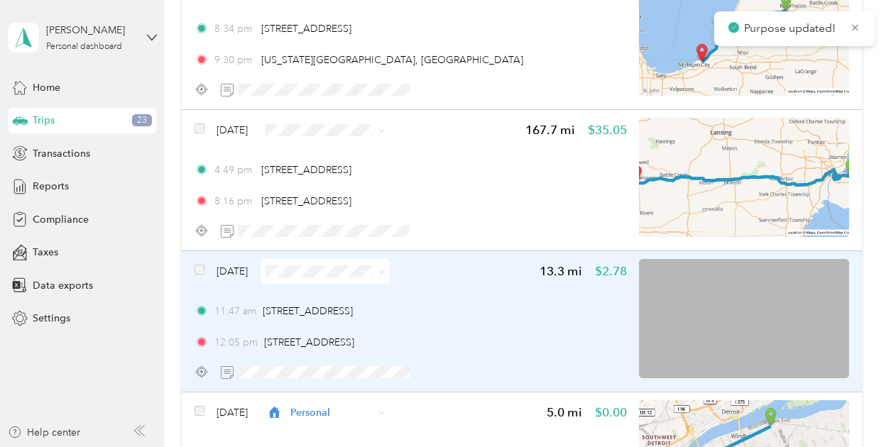
click at [385, 272] on icon at bounding box center [381, 272] width 6 height 6
click at [390, 317] on span "Personal" at bounding box center [365, 321] width 84 height 15
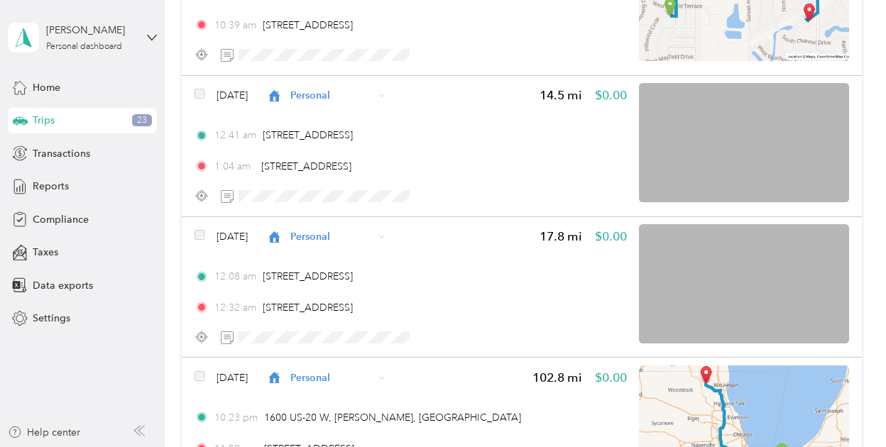
scroll to position [4487, 0]
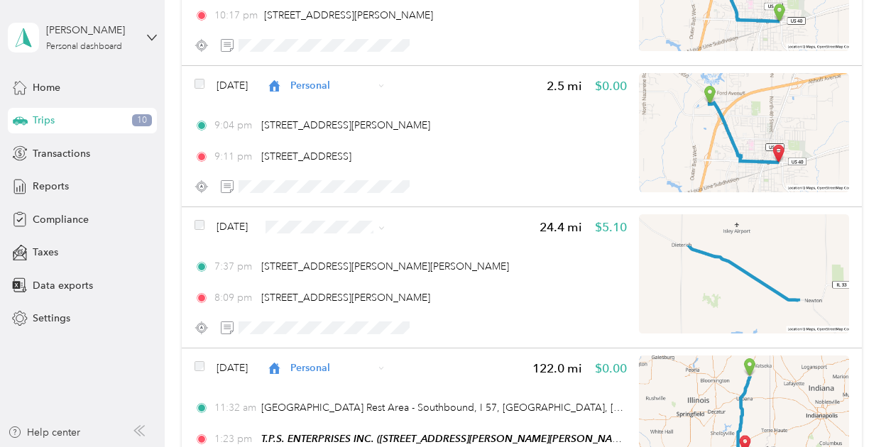
scroll to position [1554, 0]
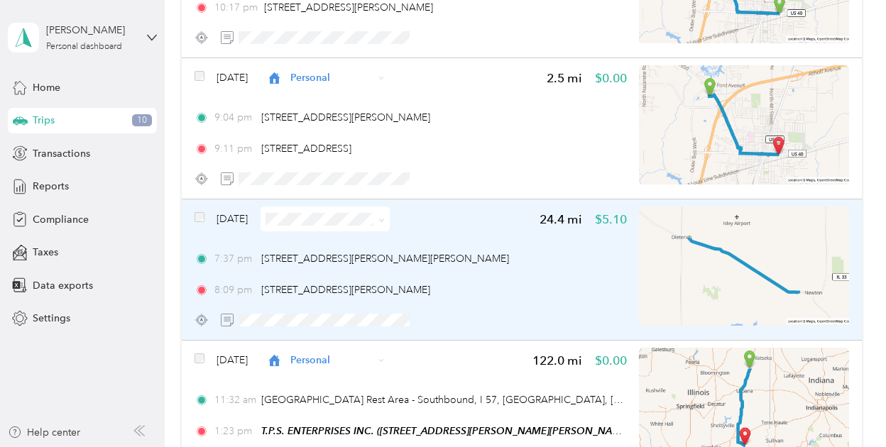
click at [385, 219] on icon at bounding box center [381, 220] width 6 height 6
click at [367, 273] on li "Personal" at bounding box center [352, 270] width 129 height 25
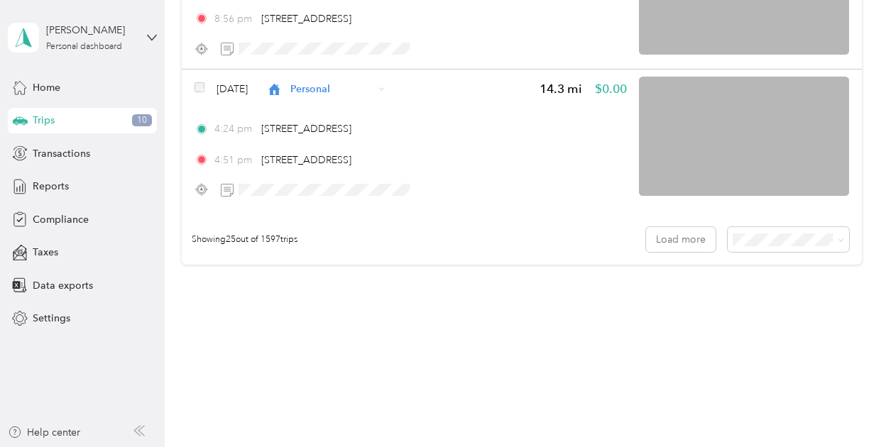
scroll to position [3522, 0]
click at [680, 243] on button "Load more" at bounding box center [681, 238] width 70 height 25
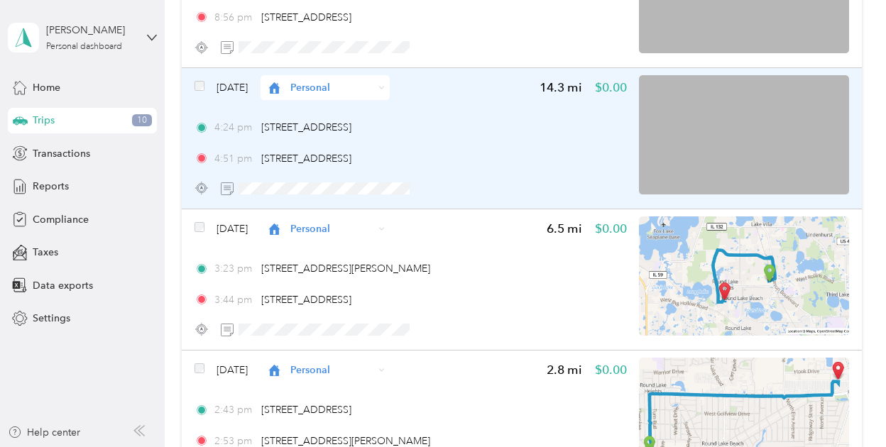
drag, startPoint x: 540, startPoint y: 279, endPoint x: 564, endPoint y: 148, distance: 132.7
click at [564, 148] on div "[DATE] Personal 0.6 mi $0.00 10:10 pm [STREET_ADDRESS][PERSON_NAME] 10:11 pm 71…" at bounding box center [521, 208] width 679 height 7061
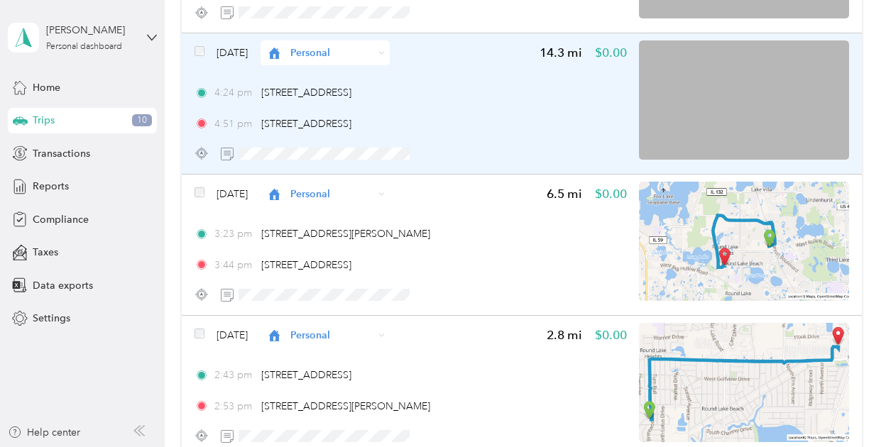
scroll to position [3572, 0]
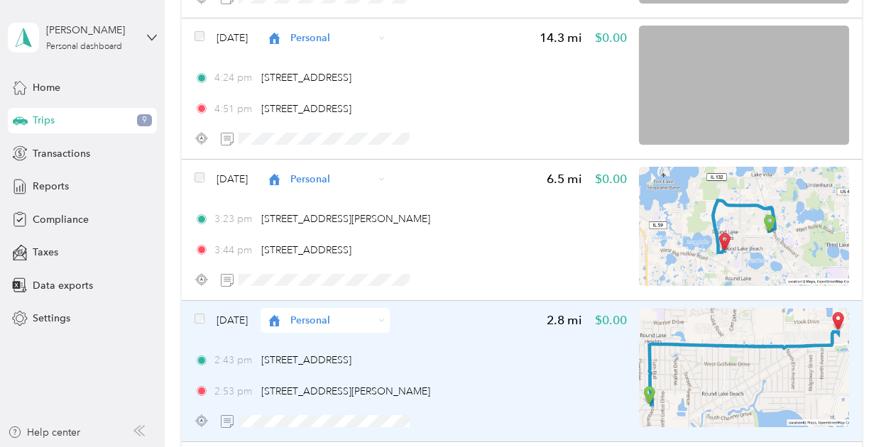
click at [490, 334] on div "[DATE] Personal 2.8 mi $0.00 2:43 pm [STREET_ADDRESS] 2:53 pm [STREET_ADDRESS][…" at bounding box center [410, 371] width 432 height 126
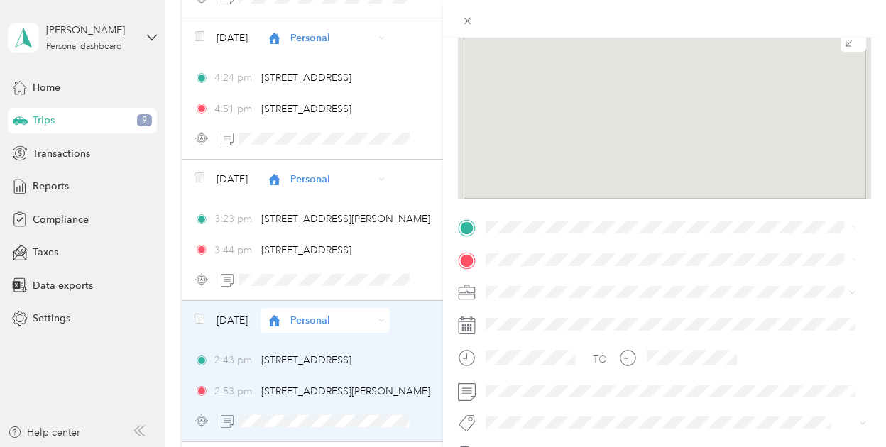
scroll to position [130, 0]
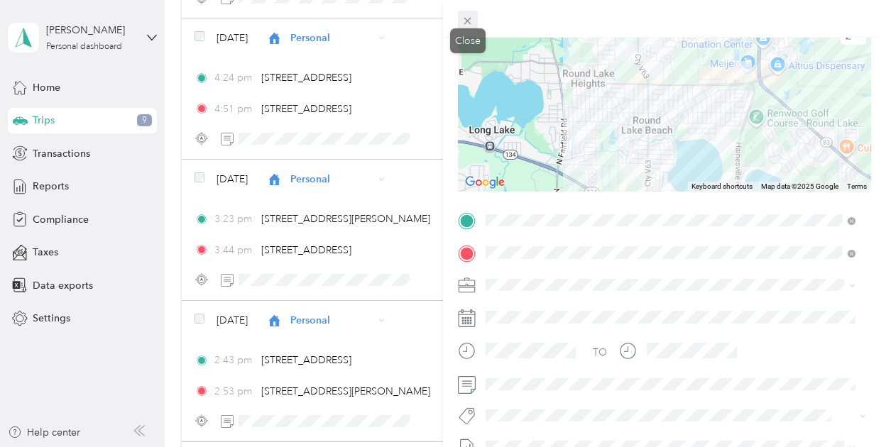
click at [467, 23] on icon at bounding box center [467, 21] width 12 height 12
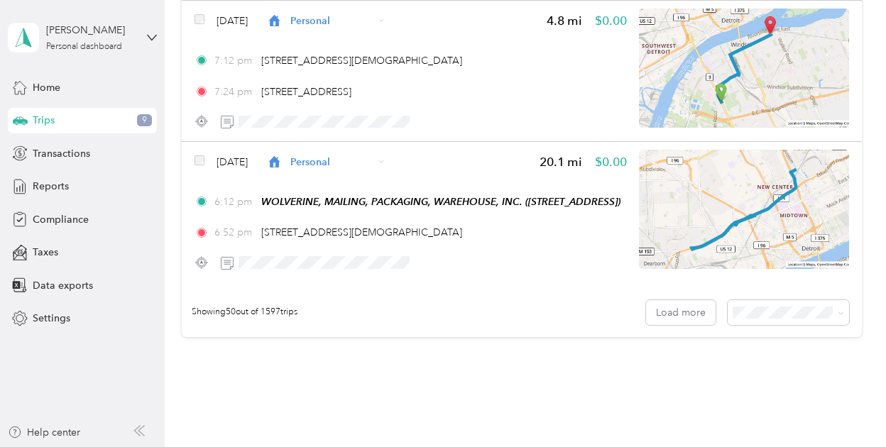
scroll to position [7065, 0]
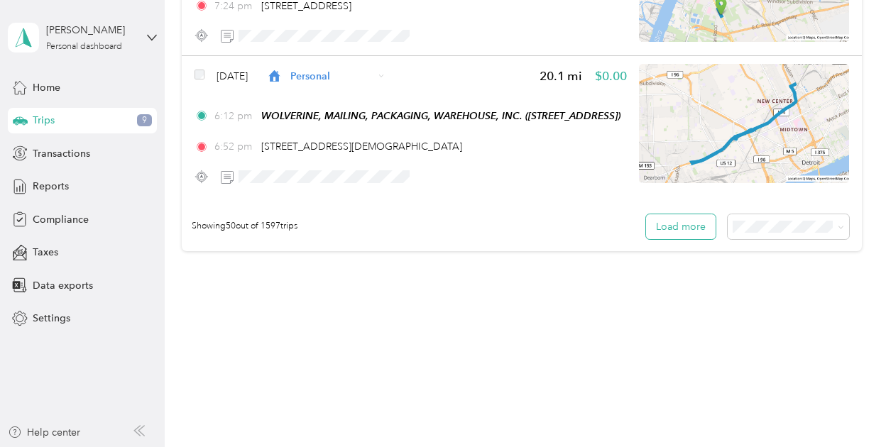
click at [681, 224] on button "Load more" at bounding box center [681, 226] width 70 height 25
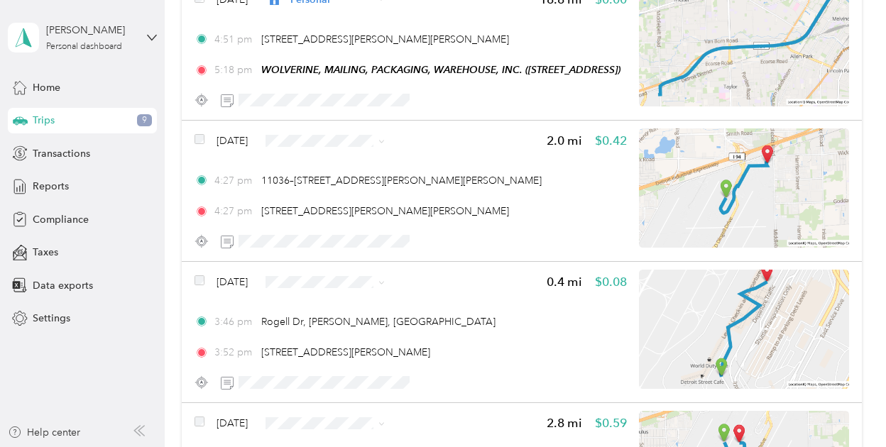
scroll to position [7287, 0]
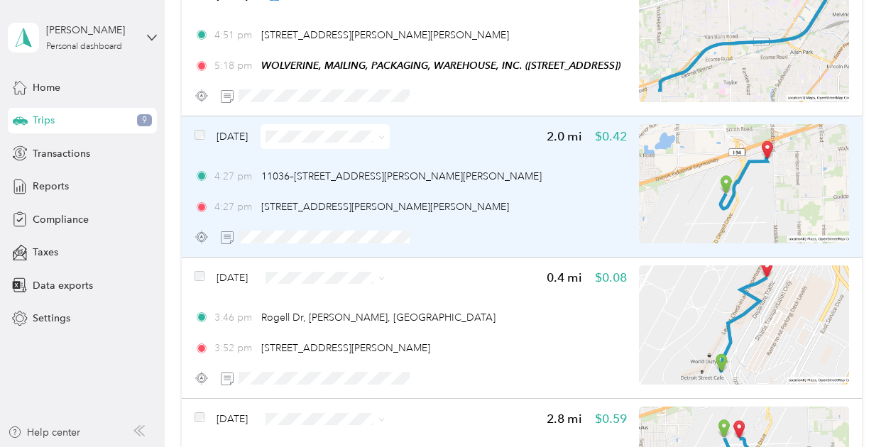
click at [383, 137] on icon at bounding box center [381, 137] width 4 height 3
click at [386, 180] on span "Personal" at bounding box center [365, 187] width 84 height 15
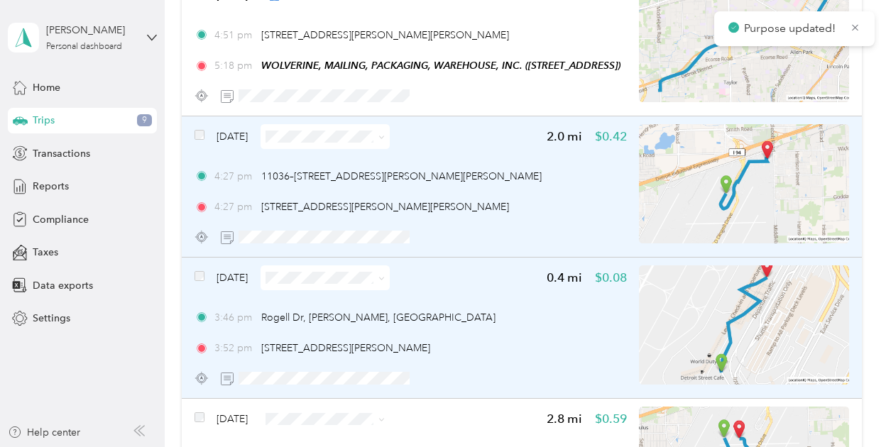
click at [385, 275] on icon at bounding box center [381, 278] width 6 height 6
click at [375, 329] on span "Personal" at bounding box center [365, 328] width 84 height 15
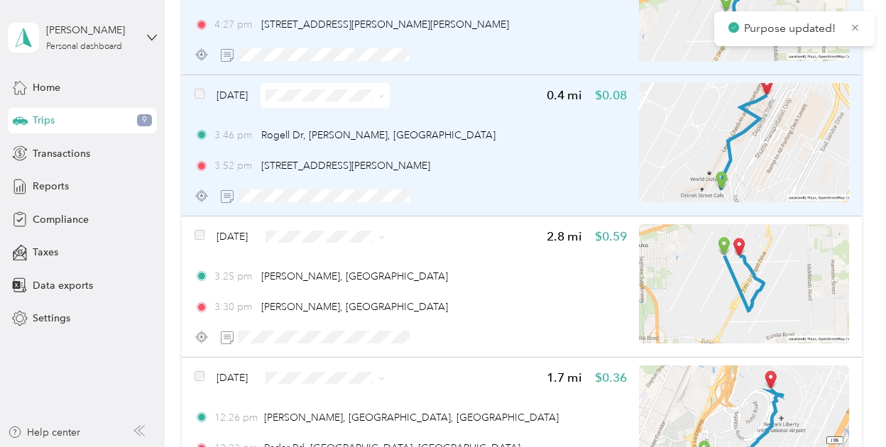
scroll to position [7470, 0]
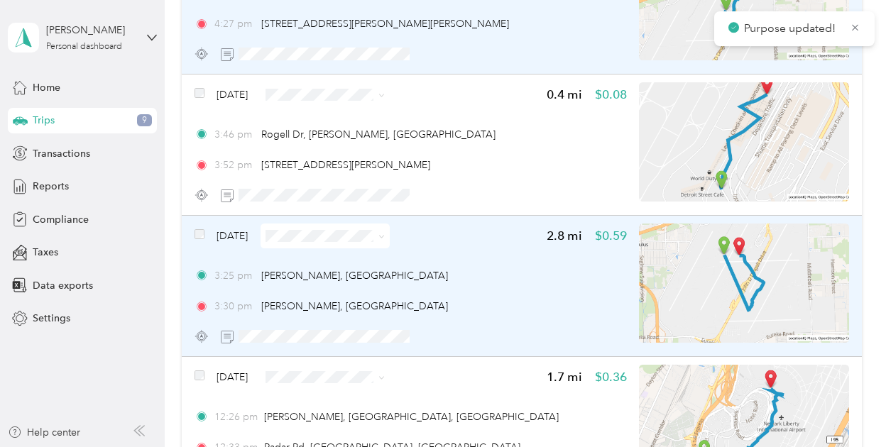
click at [385, 238] on icon at bounding box center [381, 237] width 6 height 6
click at [396, 286] on span "Personal" at bounding box center [365, 286] width 84 height 15
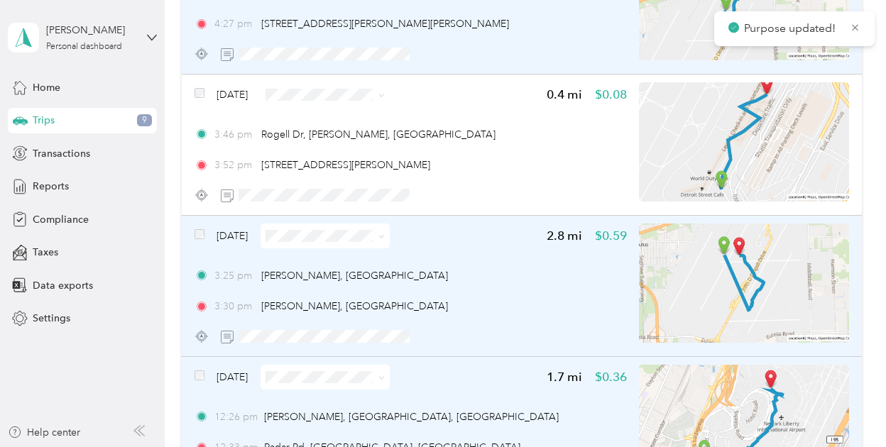
click at [383, 377] on icon at bounding box center [381, 378] width 4 height 3
click at [375, 416] on li "Personal" at bounding box center [352, 421] width 129 height 25
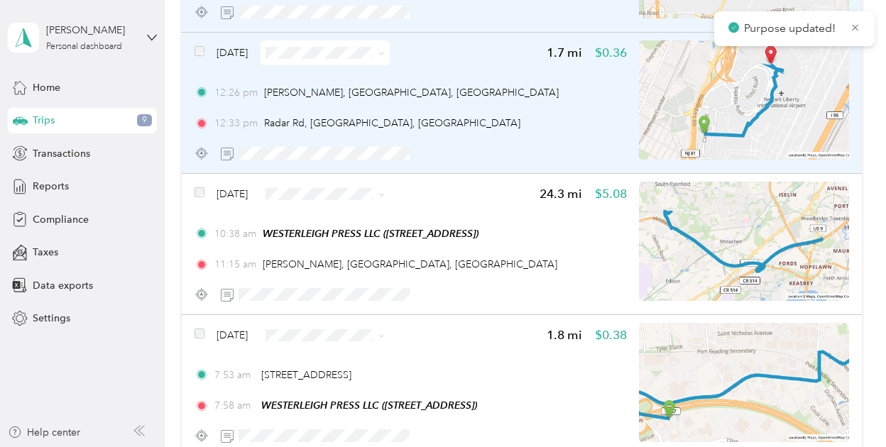
scroll to position [7795, 0]
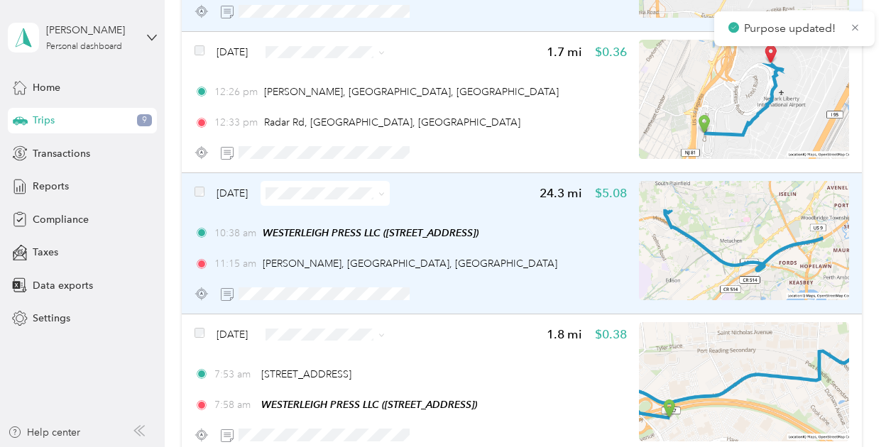
click at [385, 192] on icon at bounding box center [381, 194] width 6 height 6
click at [377, 238] on span "Personal" at bounding box center [365, 243] width 84 height 15
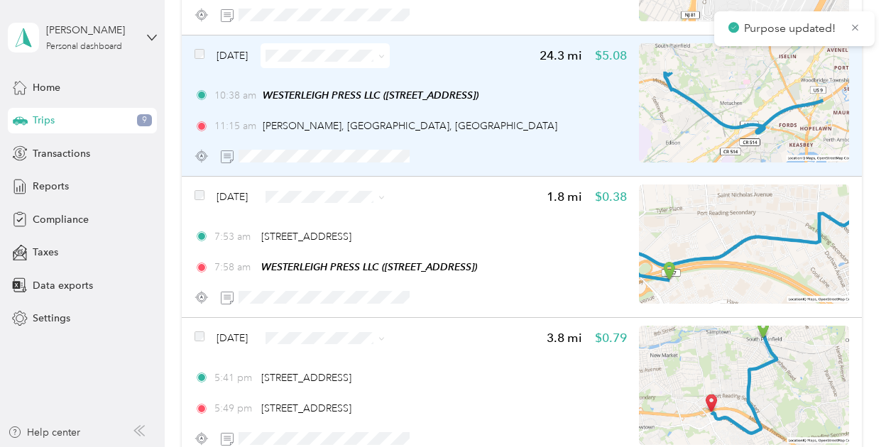
scroll to position [7934, 0]
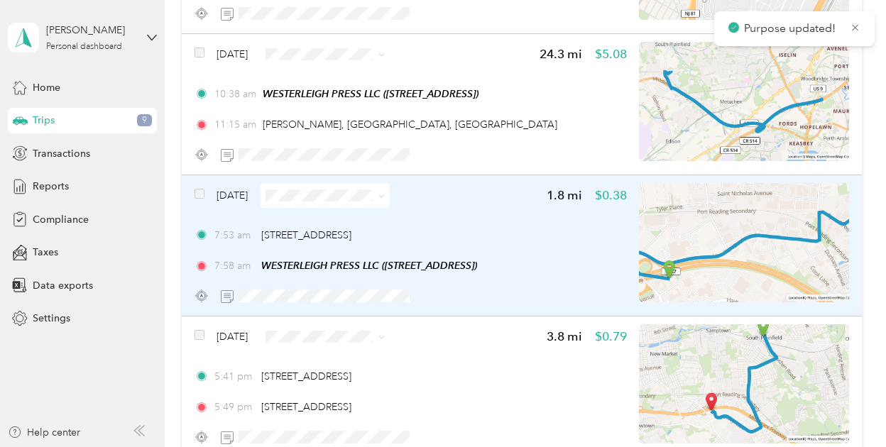
click at [385, 197] on icon at bounding box center [381, 196] width 6 height 6
click at [399, 242] on span "Personal" at bounding box center [365, 245] width 84 height 15
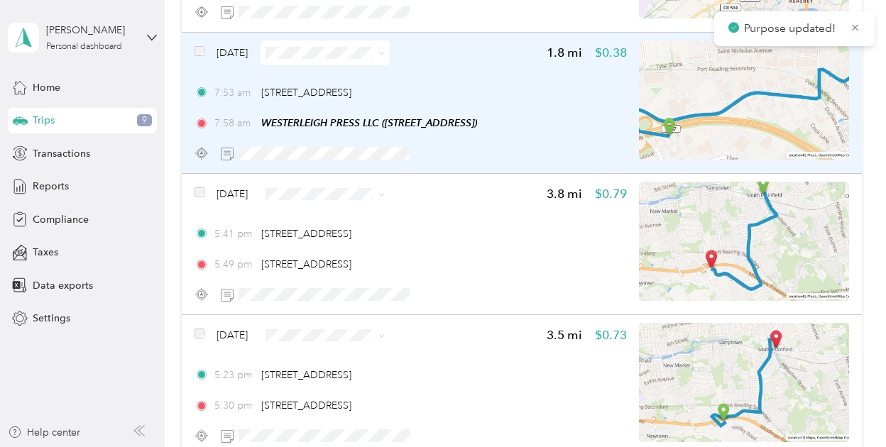
scroll to position [8078, 0]
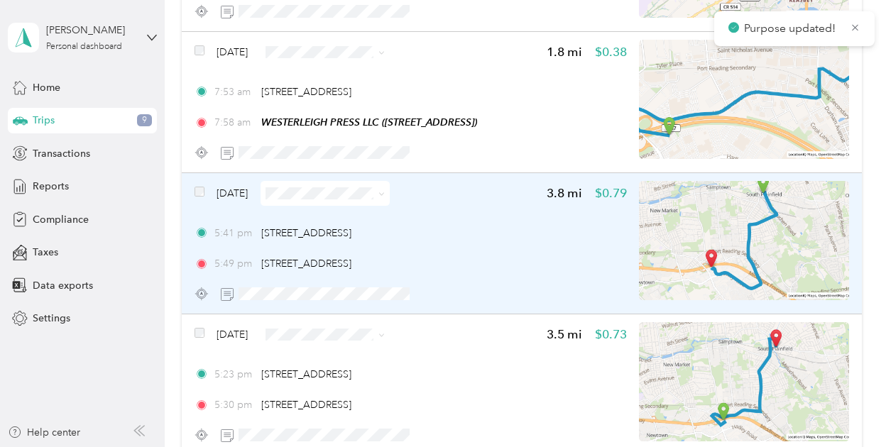
click at [383, 193] on icon at bounding box center [381, 194] width 4 height 3
click at [382, 252] on body "Purpose updated! [PERSON_NAME] Personal dashboard Home Trips 9 Transactions Rep…" at bounding box center [439, 223] width 879 height 447
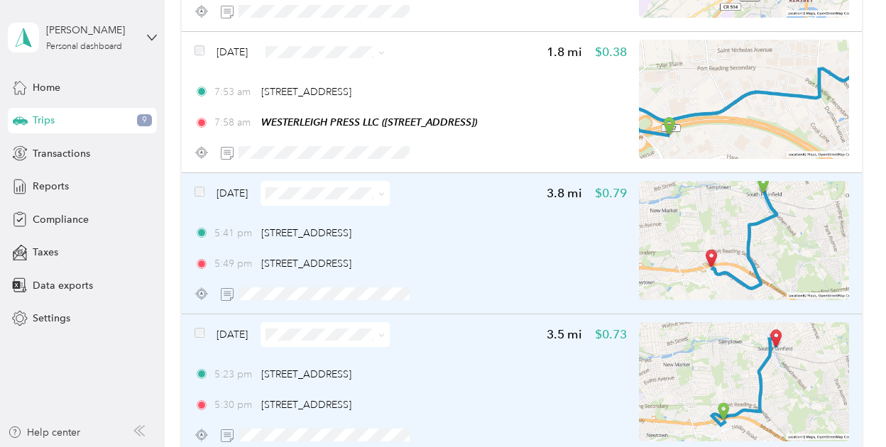
click at [390, 334] on span at bounding box center [324, 334] width 129 height 25
click at [385, 334] on icon at bounding box center [381, 335] width 6 height 6
click at [397, 374] on li "Personal" at bounding box center [352, 385] width 129 height 25
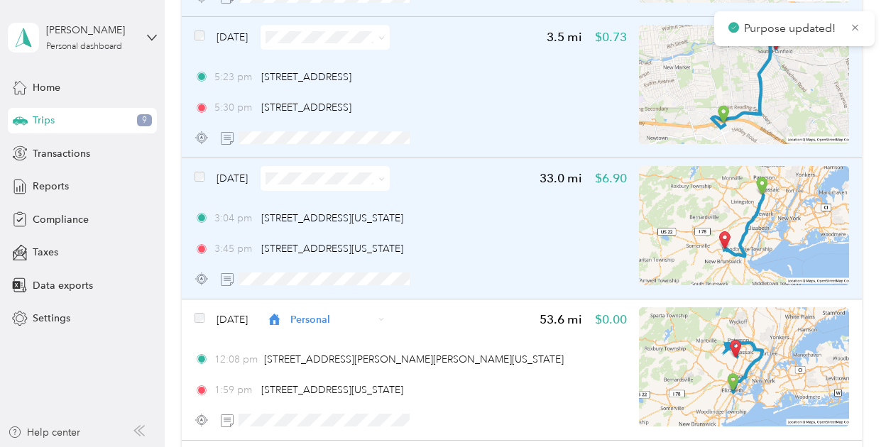
scroll to position [8376, 0]
click at [385, 176] on icon at bounding box center [381, 178] width 6 height 6
click at [393, 218] on li "Personal" at bounding box center [352, 228] width 129 height 25
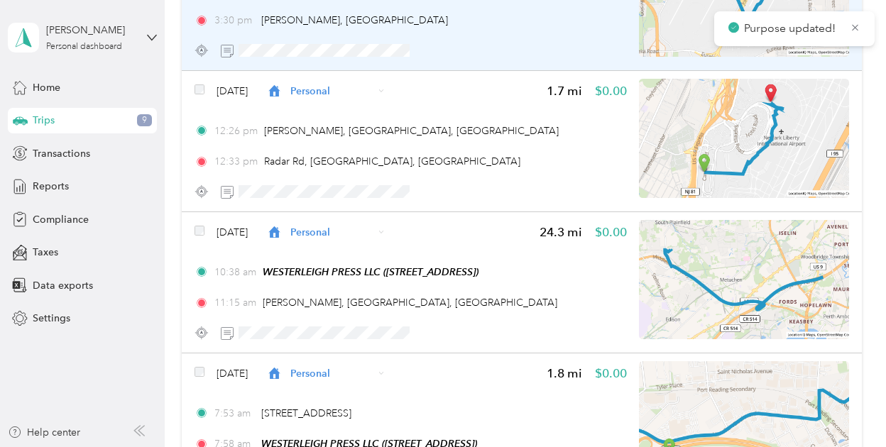
scroll to position [7736, 0]
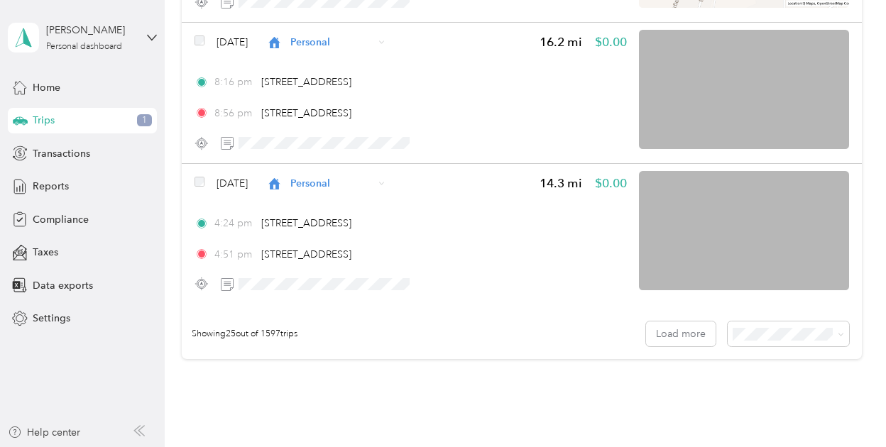
scroll to position [3533, 0]
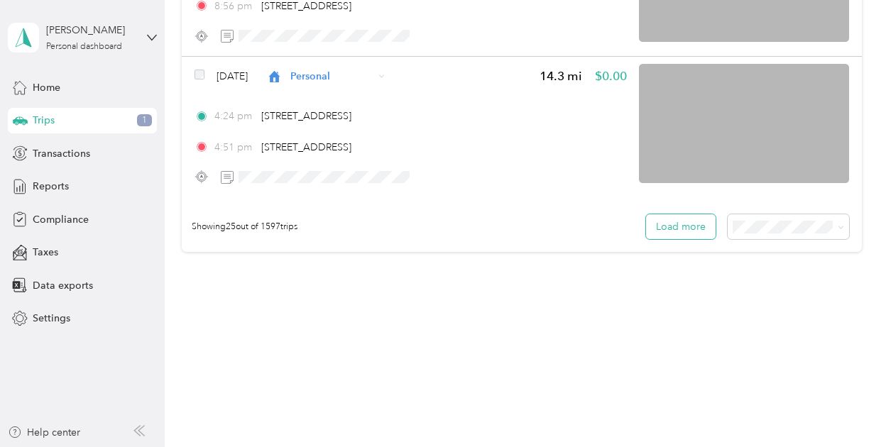
click at [684, 229] on button "Load more" at bounding box center [681, 226] width 70 height 25
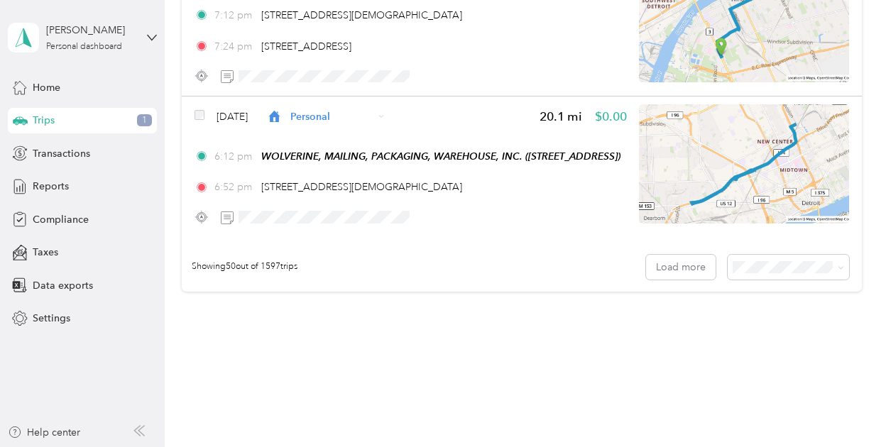
scroll to position [7065, 0]
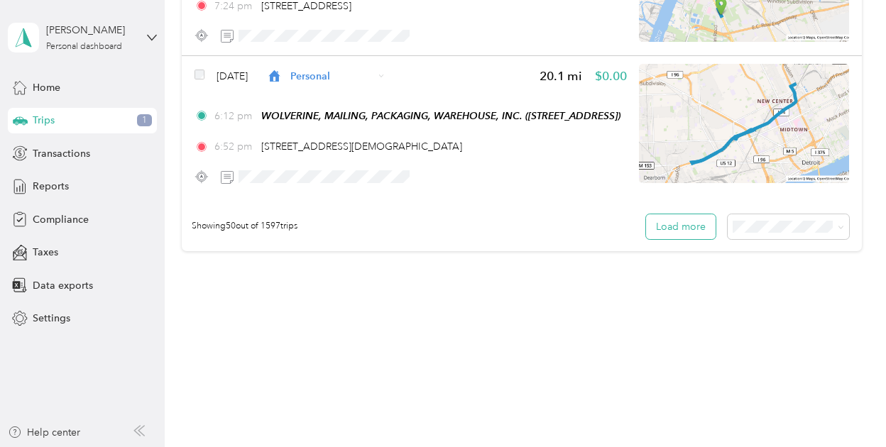
click at [691, 234] on button "Load more" at bounding box center [681, 226] width 70 height 25
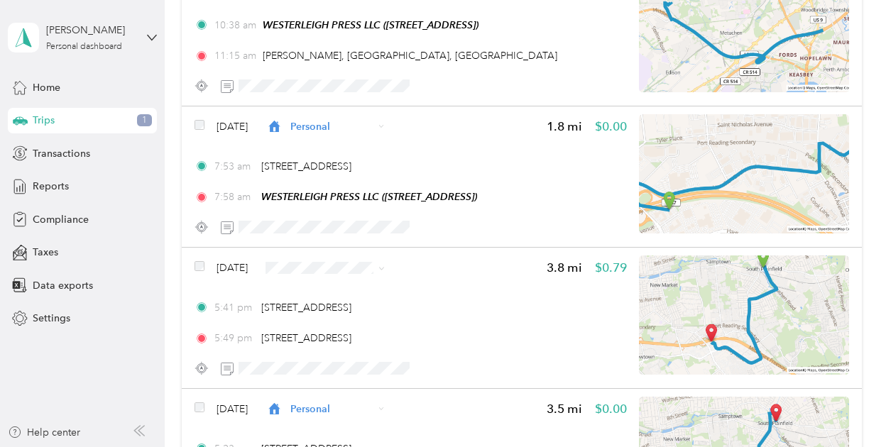
scroll to position [8114, 0]
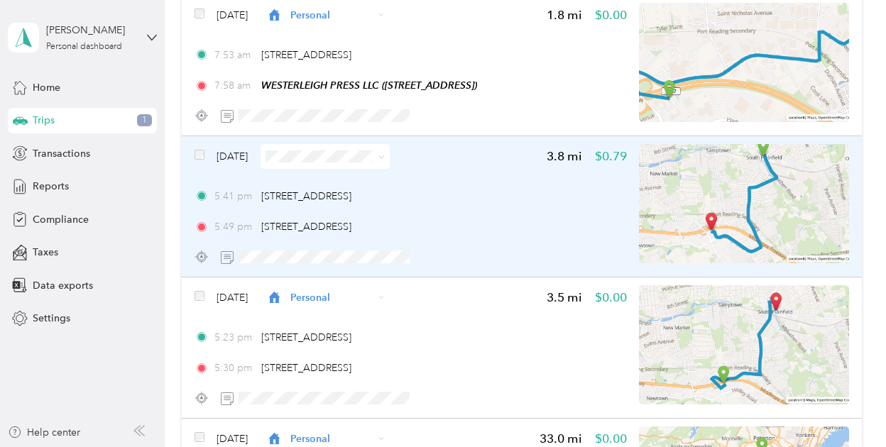
click at [385, 158] on icon at bounding box center [381, 157] width 6 height 6
click at [389, 207] on span "Personal" at bounding box center [365, 202] width 84 height 15
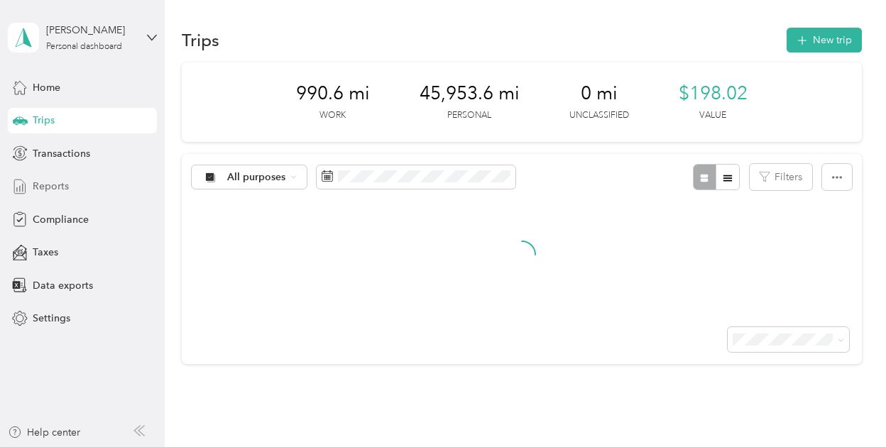
click at [51, 189] on span "Reports" at bounding box center [51, 186] width 36 height 15
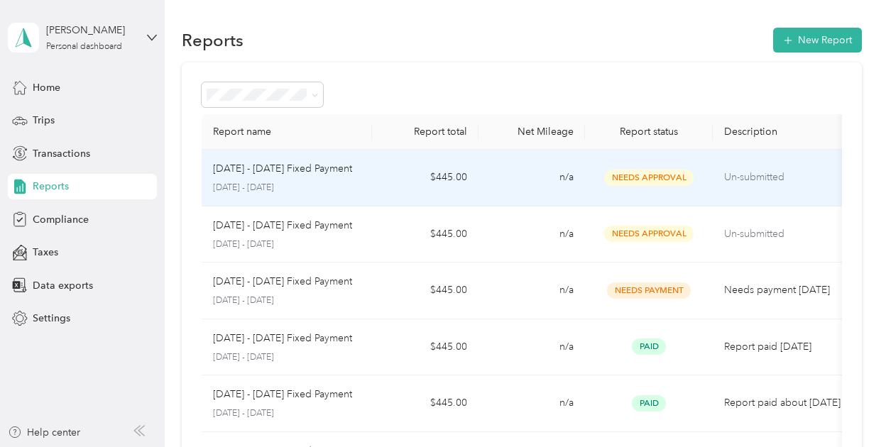
click at [551, 167] on td "n/a" at bounding box center [531, 178] width 106 height 57
